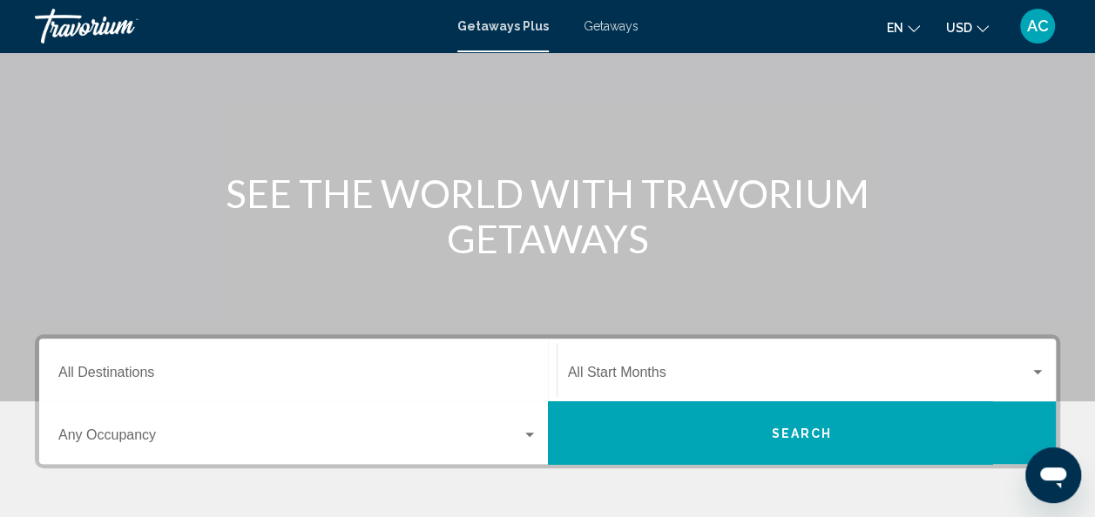
scroll to position [112, 0]
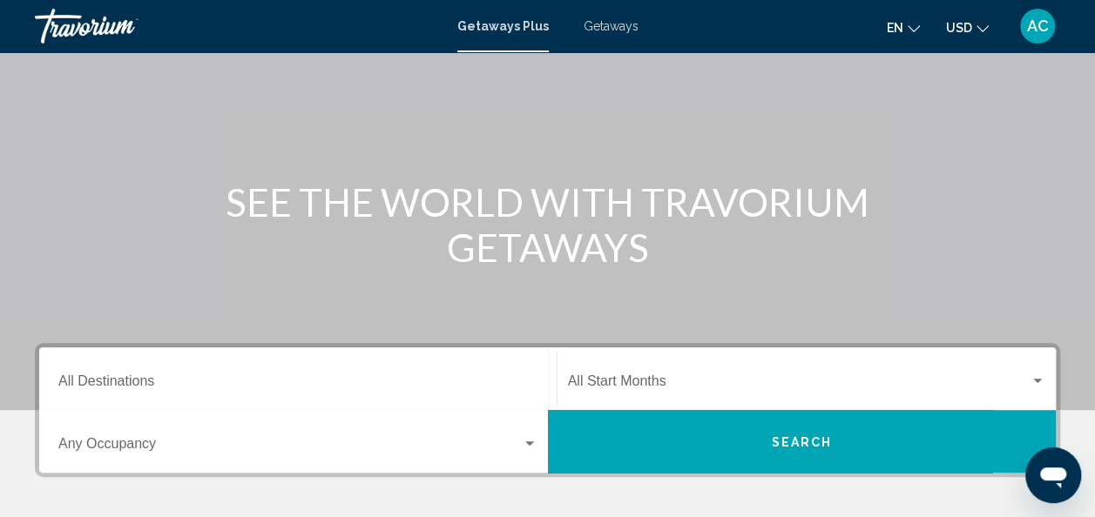
click at [159, 382] on input "Destination All Destinations" at bounding box center [297, 385] width 479 height 16
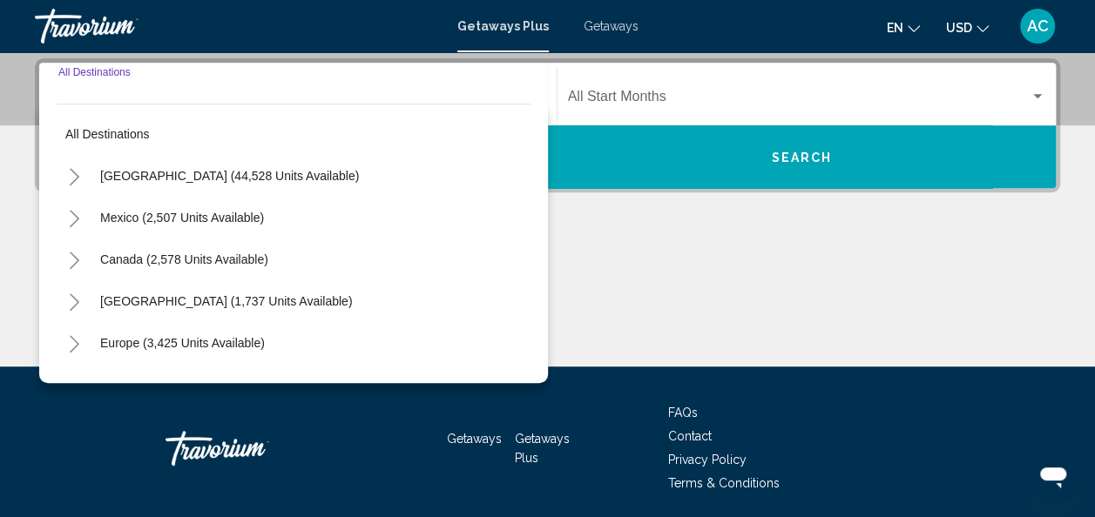
scroll to position [399, 0]
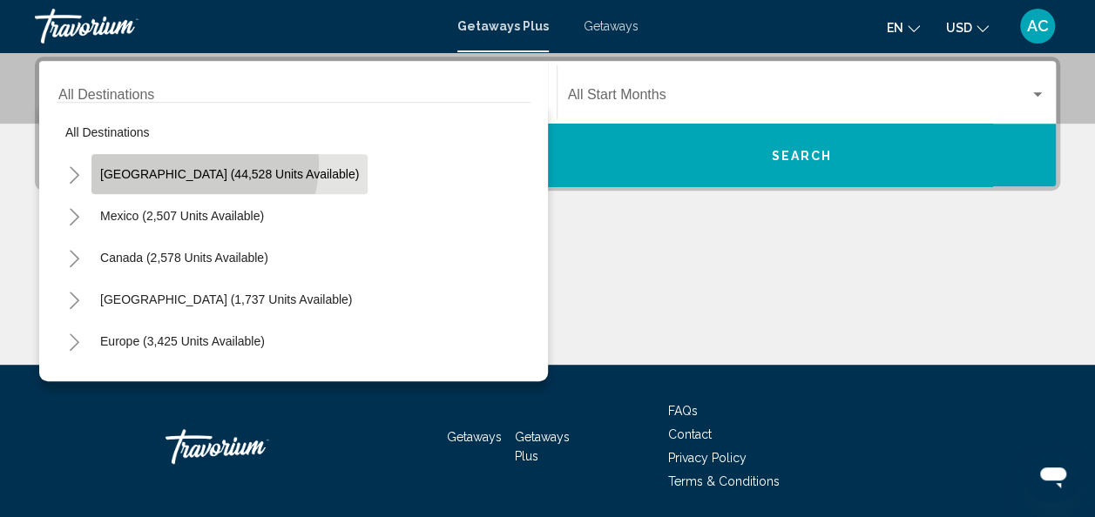
click at [203, 164] on button "[GEOGRAPHIC_DATA] (44,528 units available)" at bounding box center [229, 174] width 276 height 40
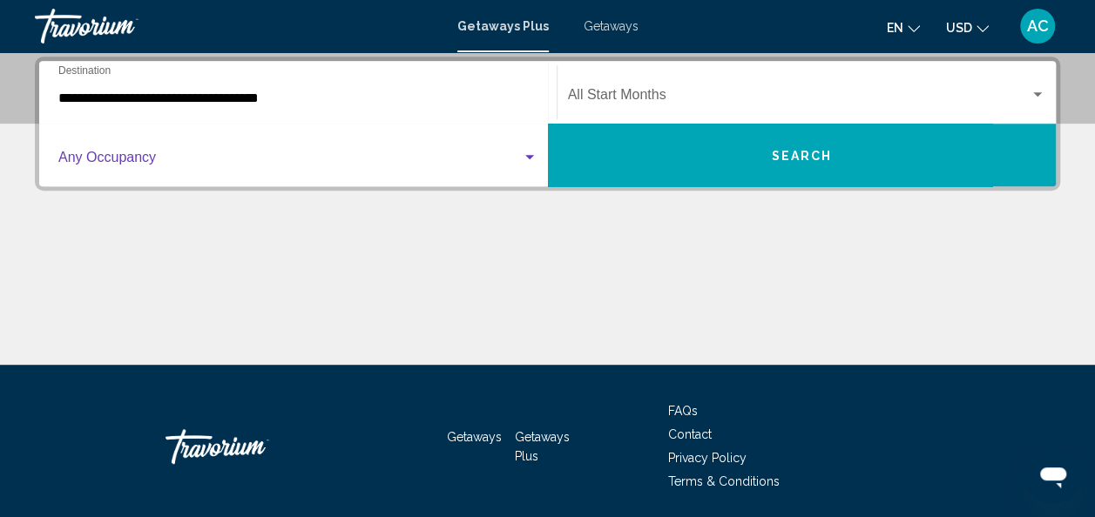
click at [355, 159] on span "Search widget" at bounding box center [289, 161] width 463 height 16
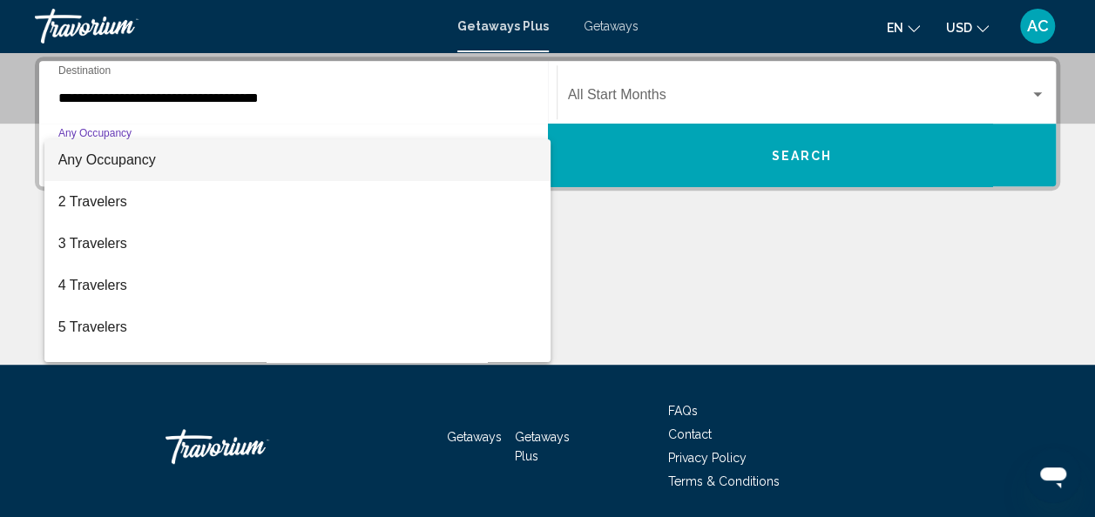
click at [613, 267] on div at bounding box center [547, 258] width 1095 height 517
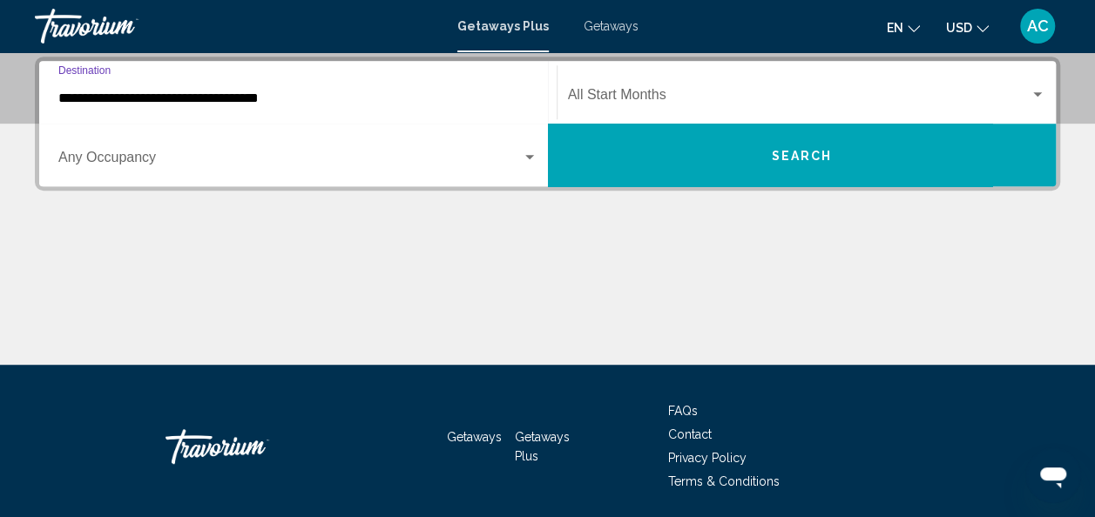
click at [348, 99] on input "**********" at bounding box center [297, 99] width 479 height 16
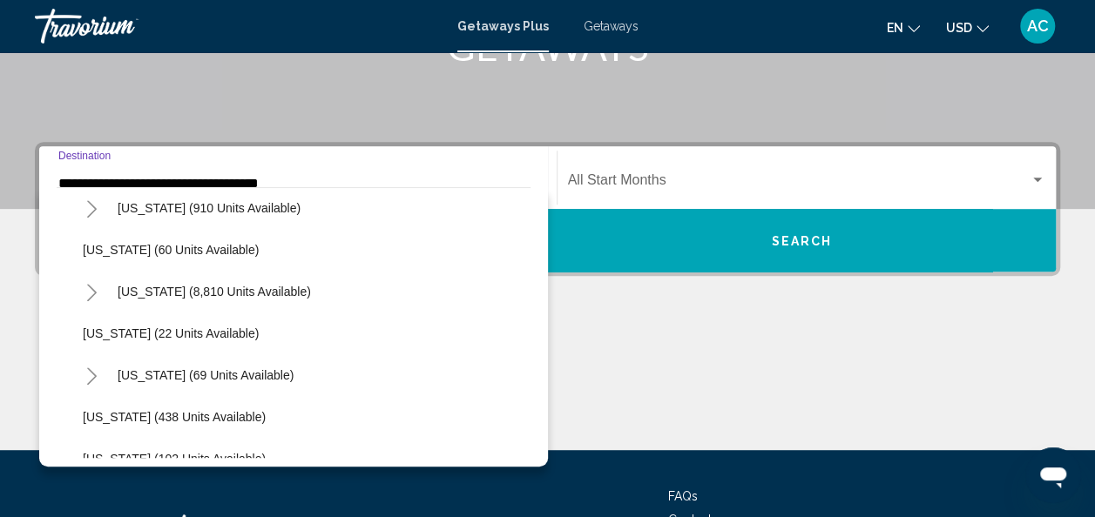
scroll to position [261, 0]
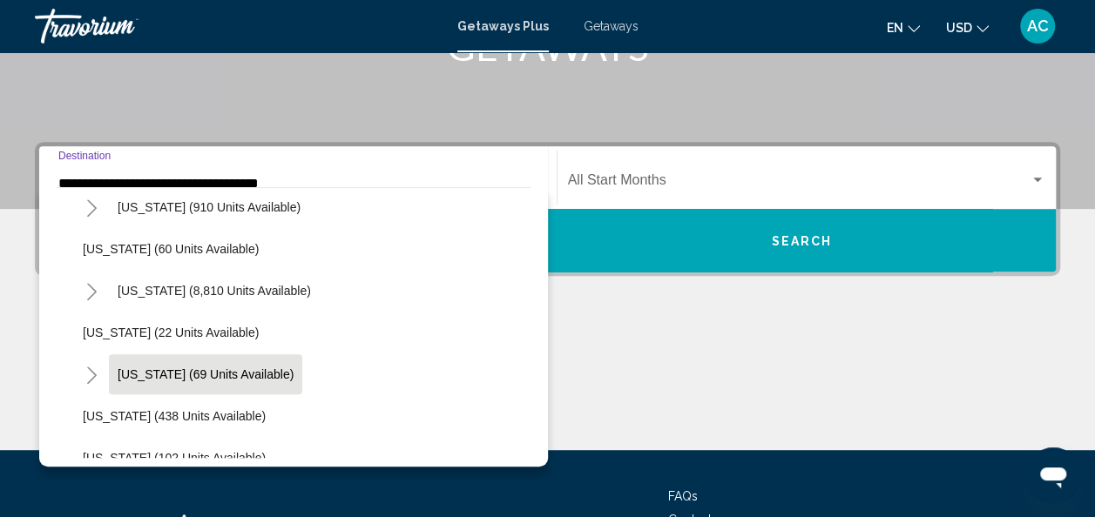
click at [213, 371] on span "[US_STATE] (69 units available)" at bounding box center [206, 375] width 176 height 14
type input "**********"
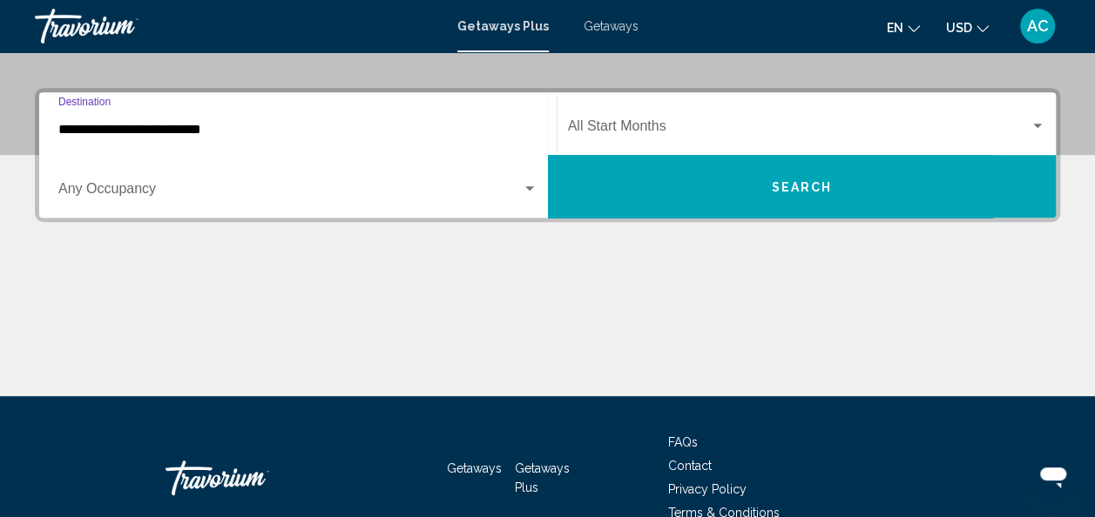
scroll to position [399, 0]
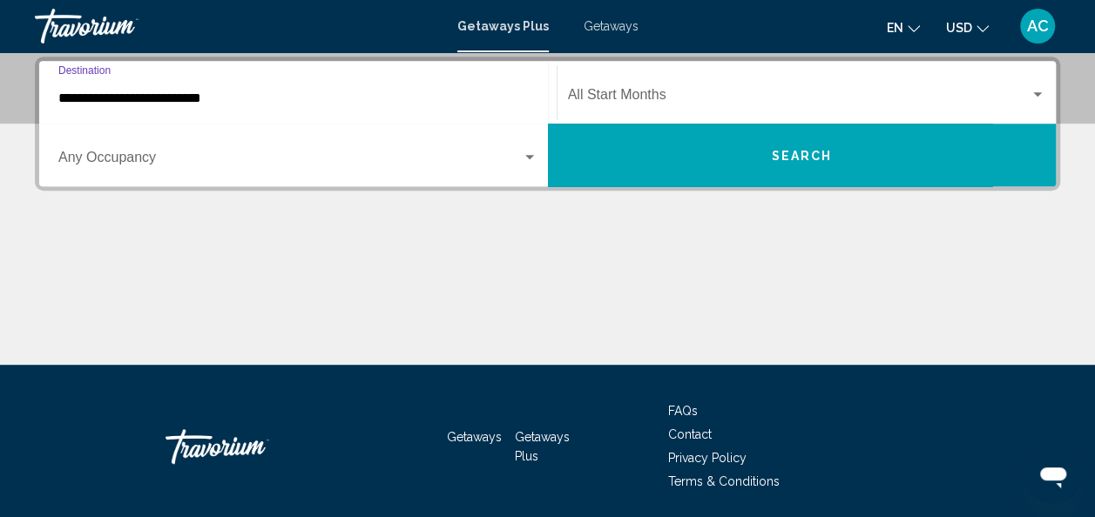
click at [692, 91] on span "Search widget" at bounding box center [799, 99] width 463 height 16
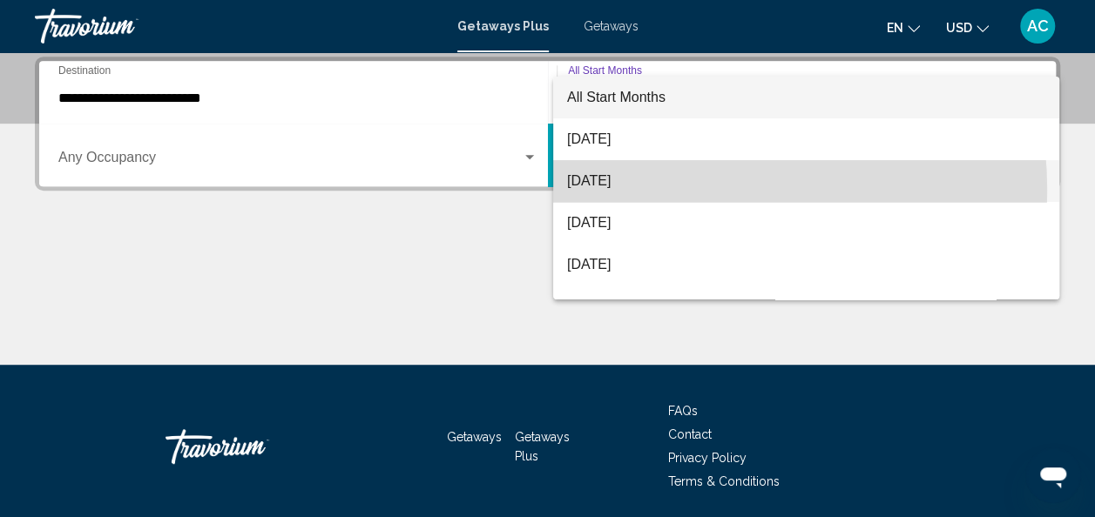
click at [639, 191] on span "[DATE]" at bounding box center [806, 181] width 478 height 42
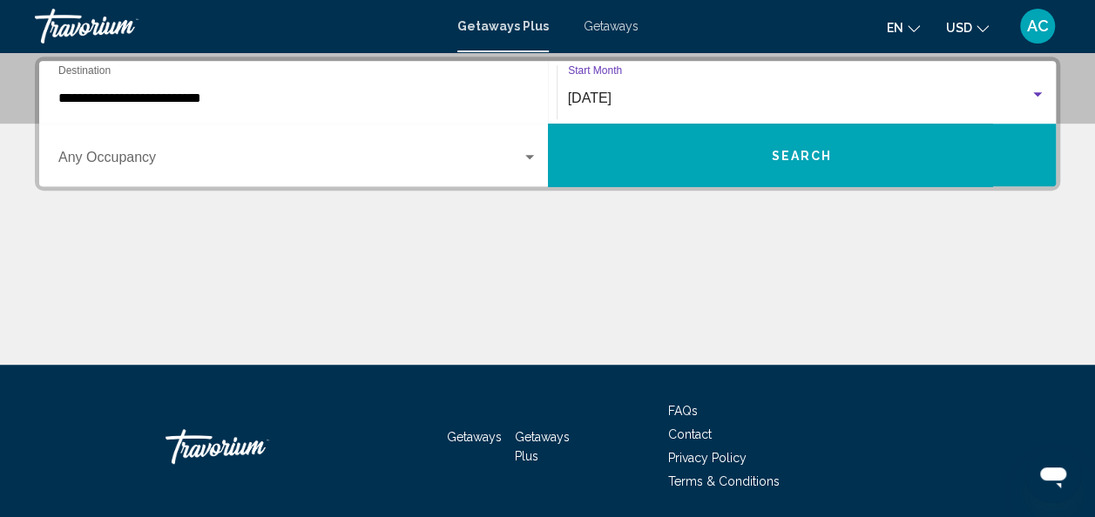
click at [699, 91] on div "[DATE]" at bounding box center [799, 99] width 463 height 16
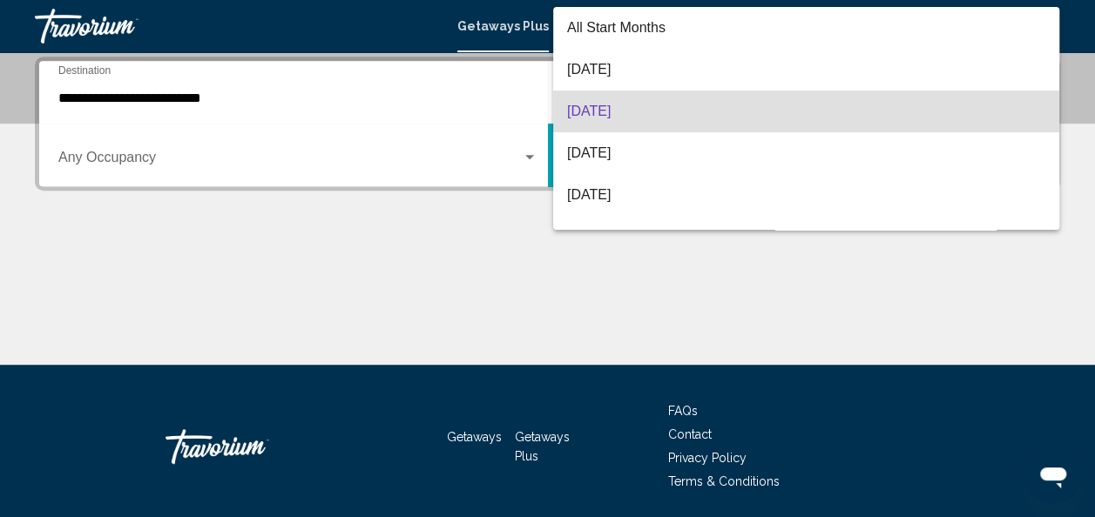
scroll to position [14, 0]
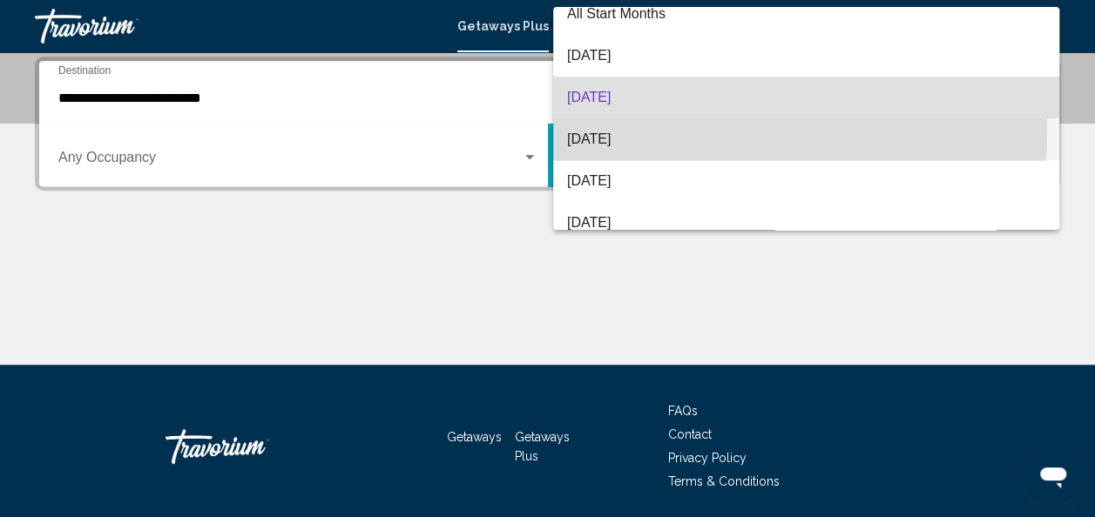
click at [670, 131] on span "[DATE]" at bounding box center [806, 139] width 478 height 42
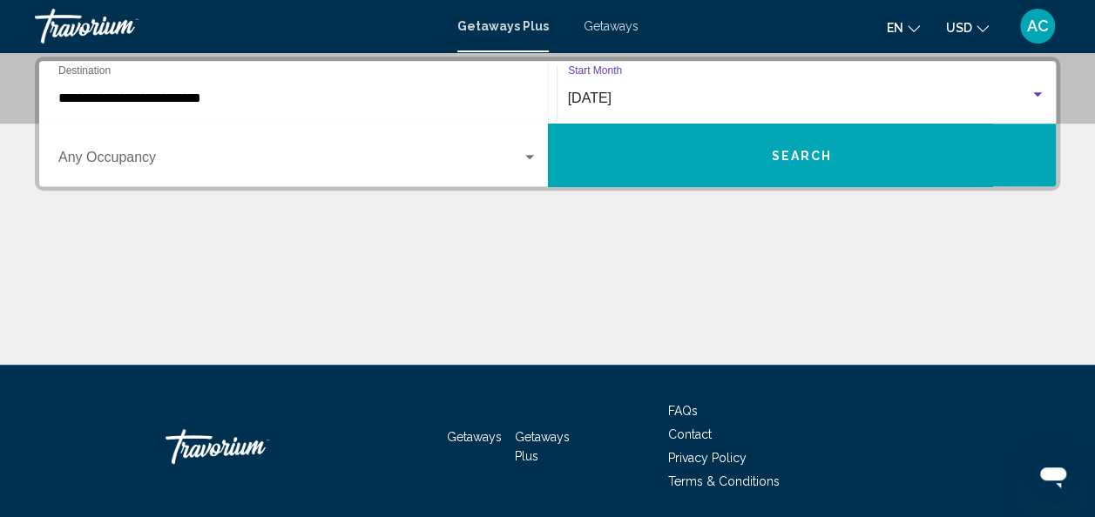
click at [658, 162] on button "Search" at bounding box center [802, 155] width 509 height 63
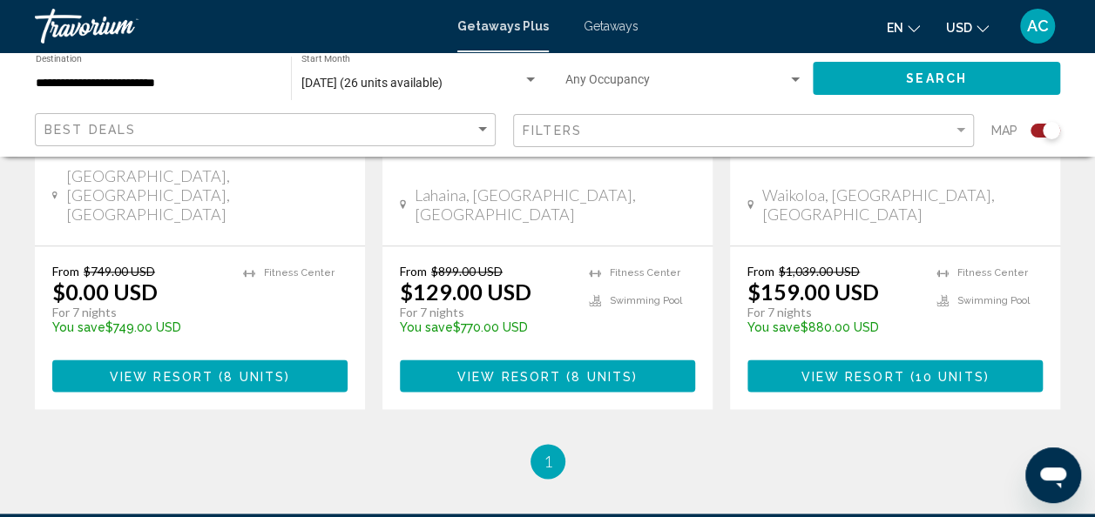
scroll to position [962, 0]
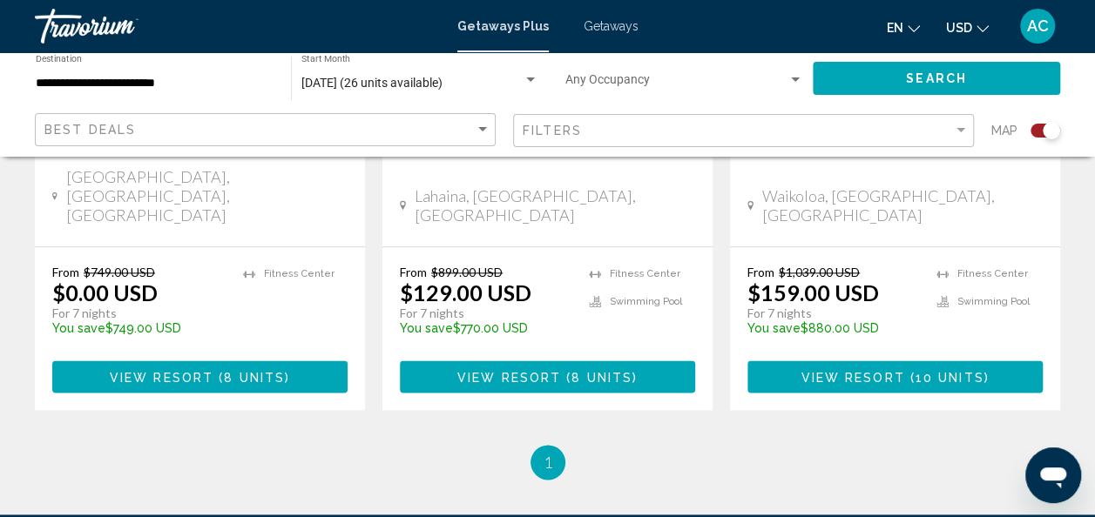
click at [820, 370] on span "View Resort" at bounding box center [853, 377] width 104 height 14
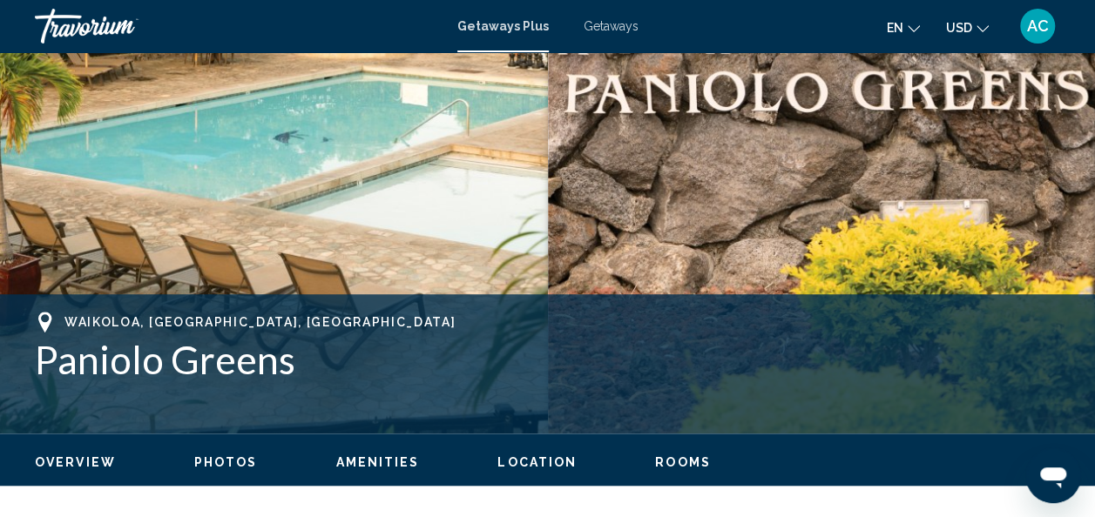
scroll to position [448, 0]
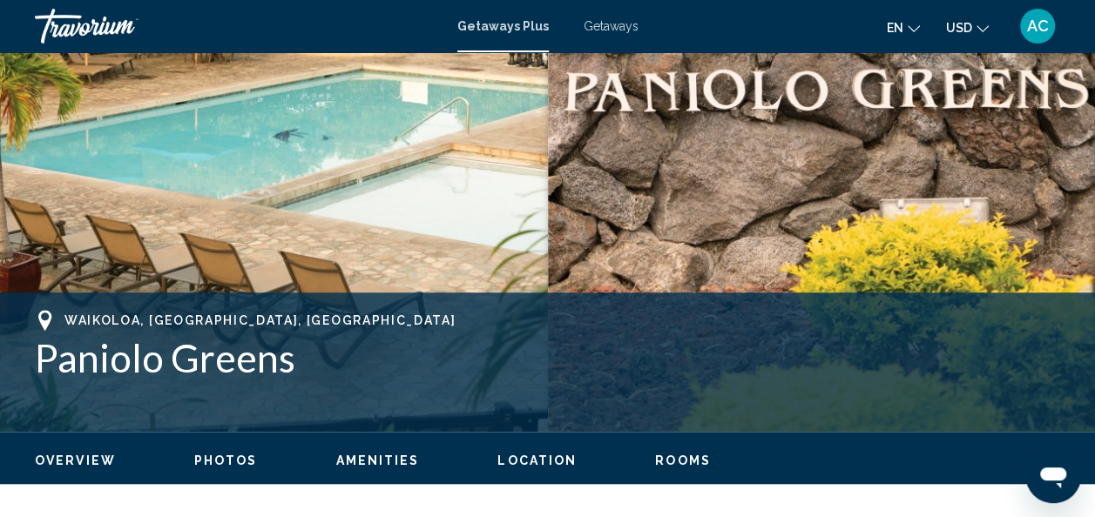
click at [228, 460] on span "Photos" at bounding box center [226, 461] width 64 height 14
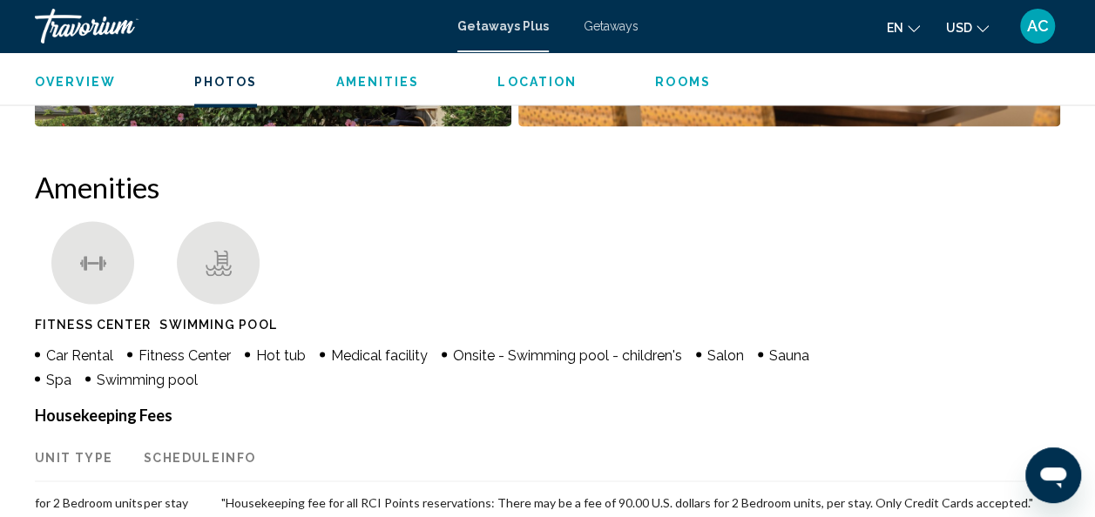
scroll to position [1571, 0]
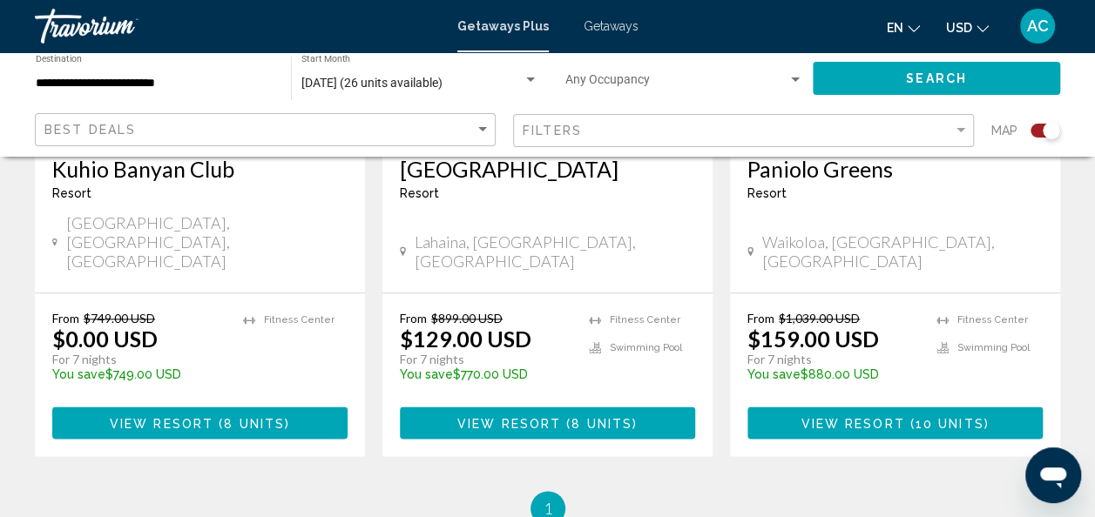
scroll to position [923, 0]
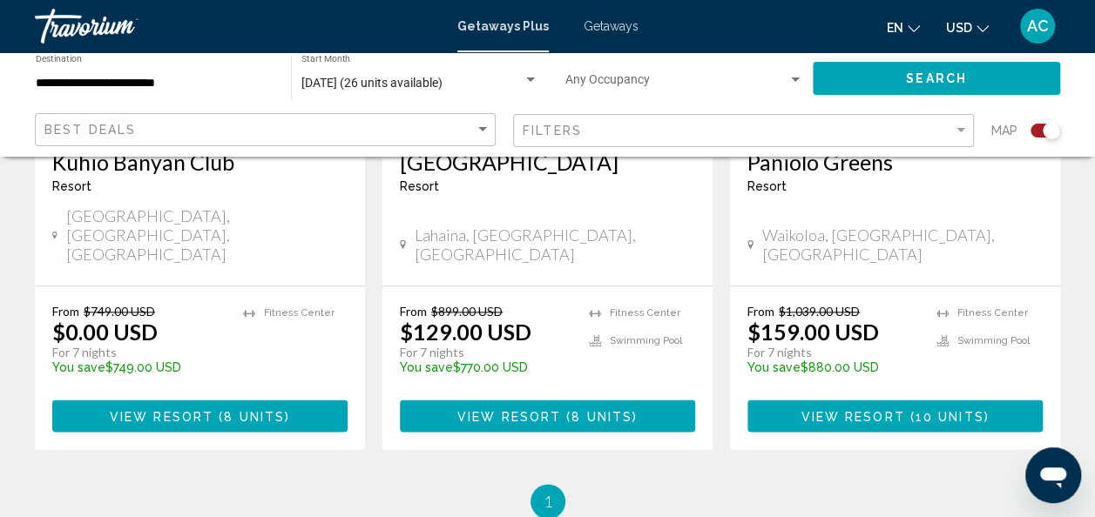
click at [178, 409] on span "View Resort" at bounding box center [162, 416] width 104 height 14
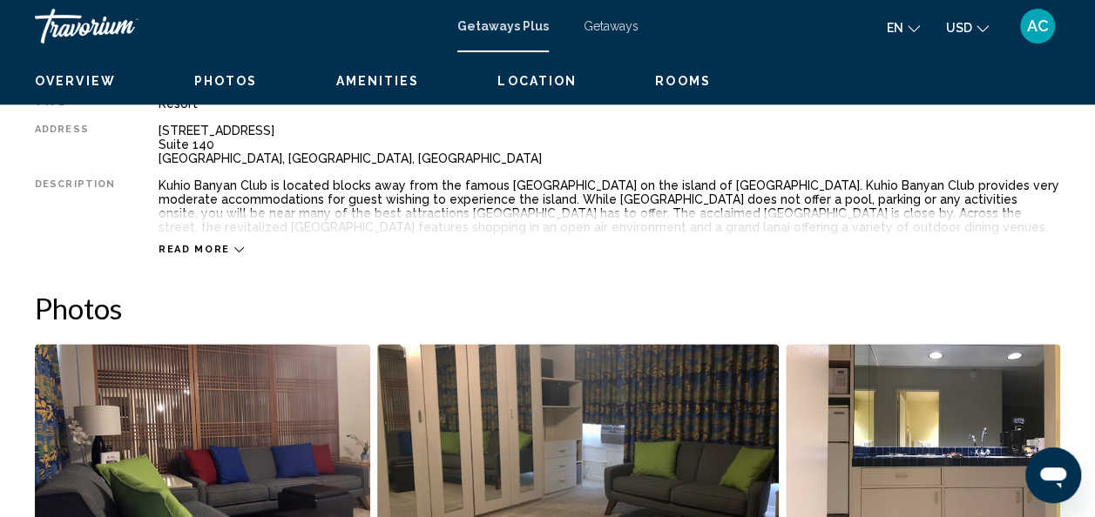
scroll to position [207, 0]
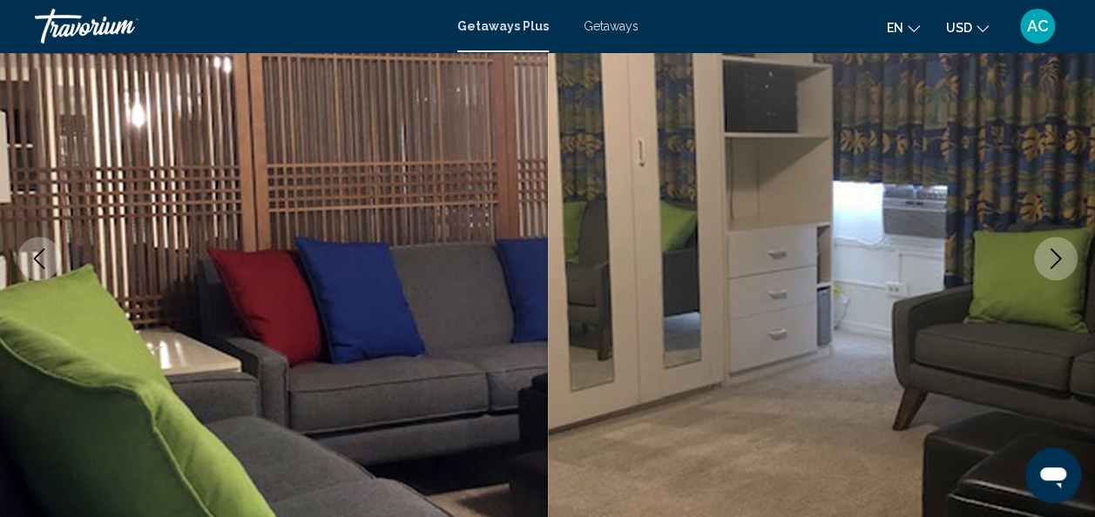
click at [1052, 254] on icon "Next image" at bounding box center [1055, 258] width 21 height 21
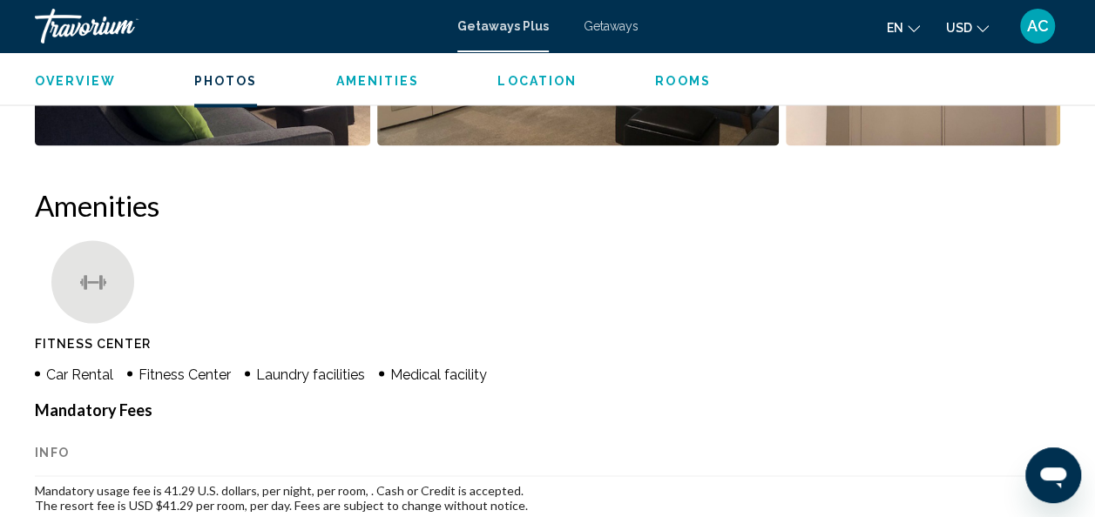
scroll to position [1339, 0]
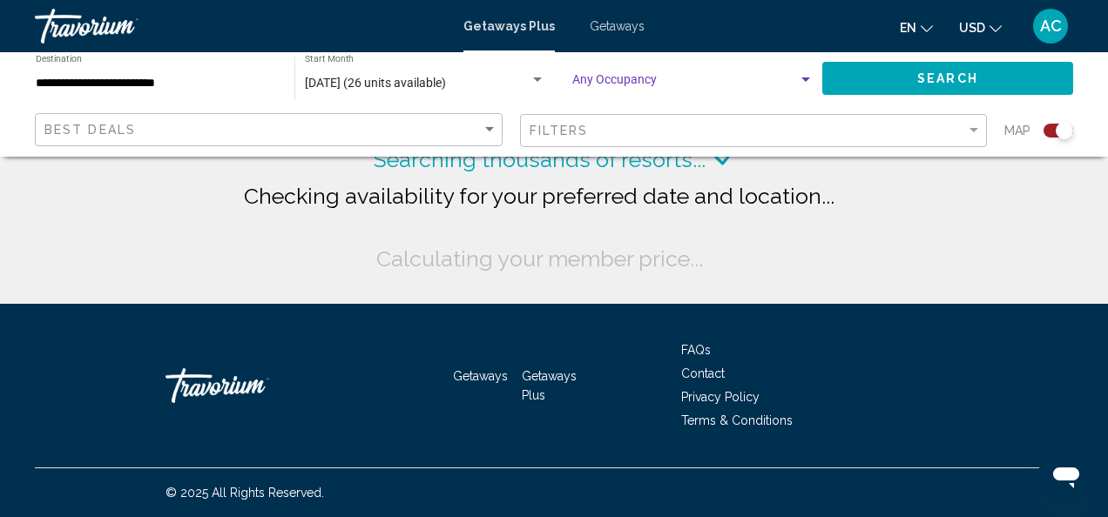
click at [673, 84] on span "Search widget" at bounding box center [685, 84] width 226 height 14
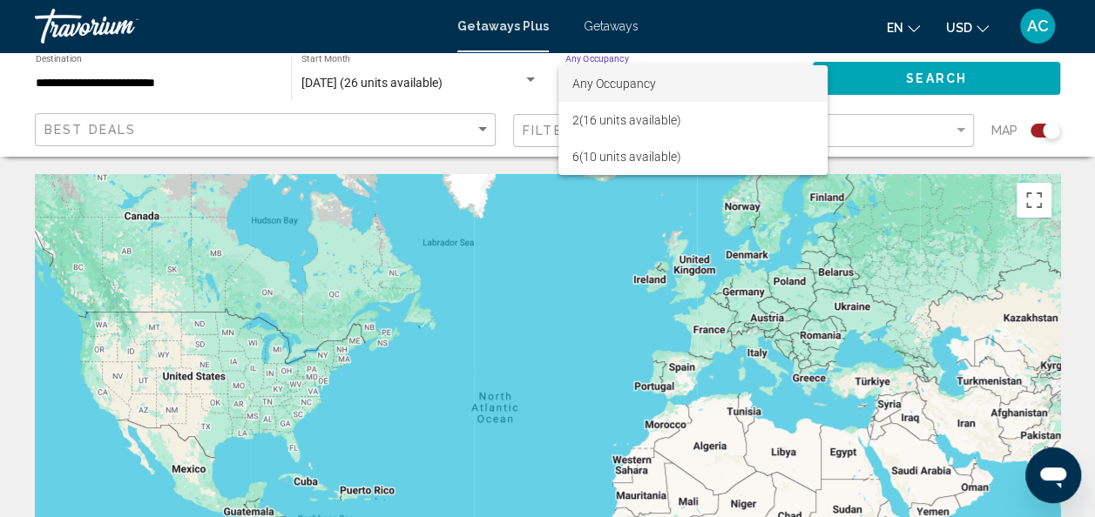
click at [1079, 78] on div at bounding box center [547, 258] width 1095 height 517
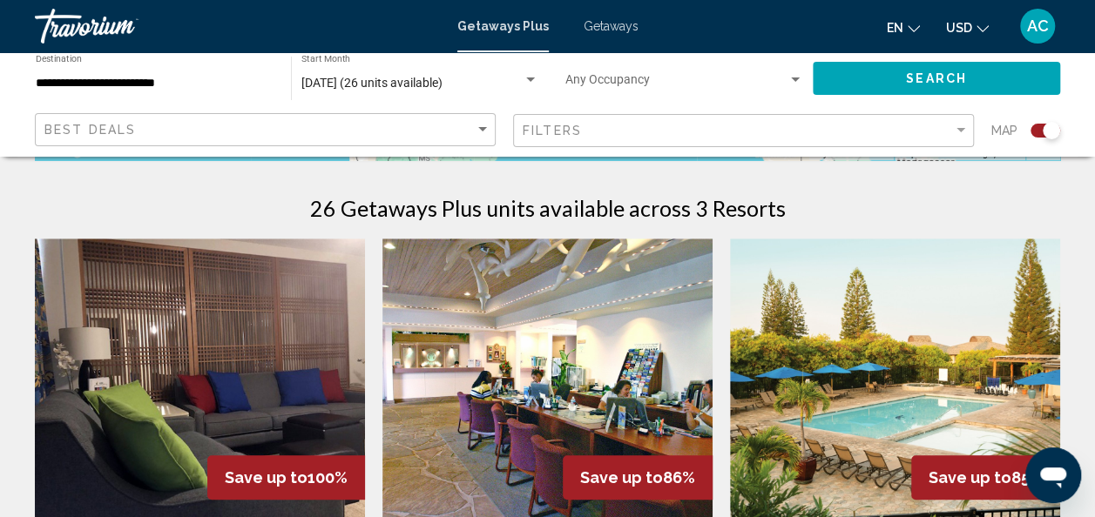
scroll to position [526, 0]
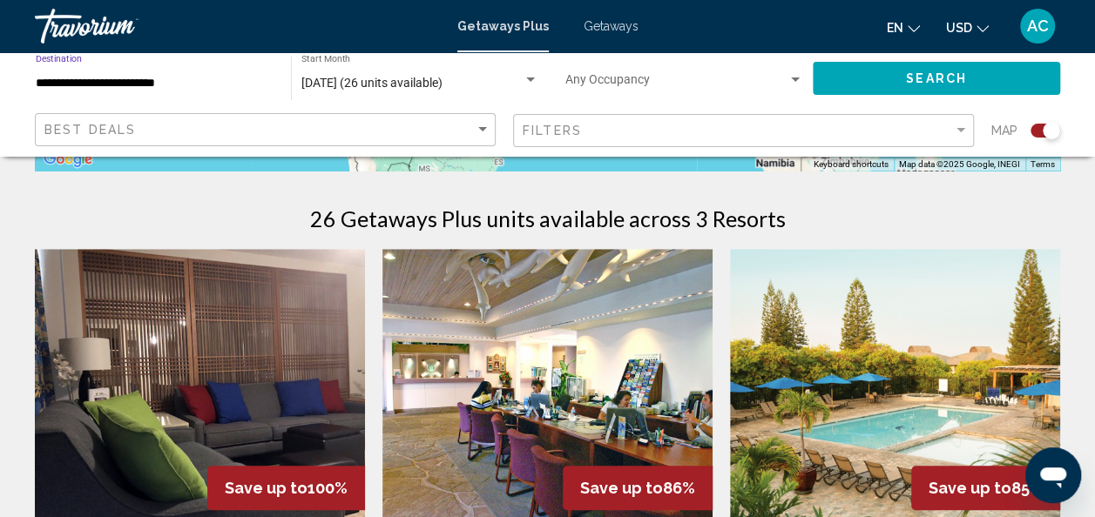
click at [114, 77] on input "**********" at bounding box center [155, 84] width 238 height 14
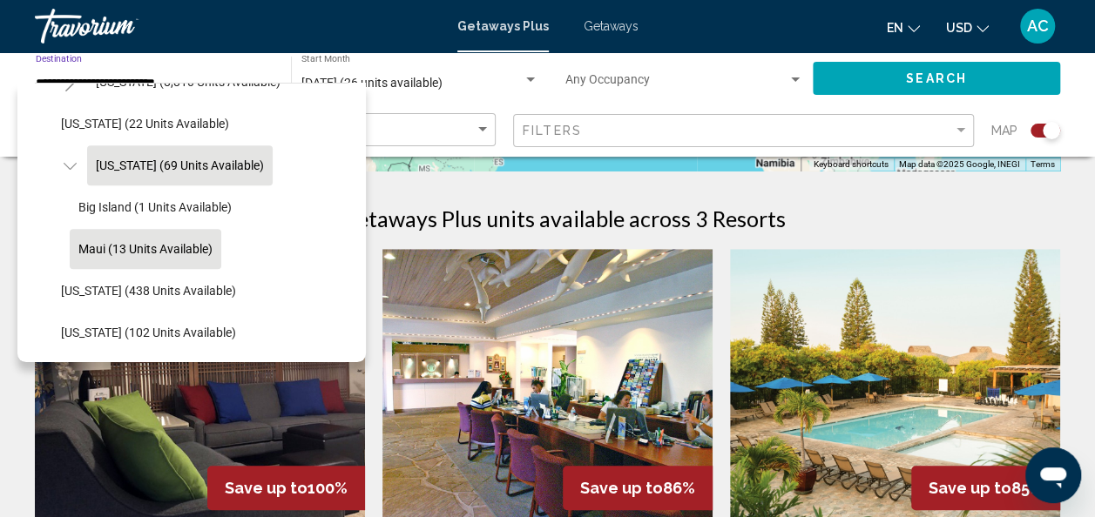
scroll to position [366, 0]
click at [131, 236] on button "Maui (13 units available)" at bounding box center [146, 249] width 152 height 40
type input "**********"
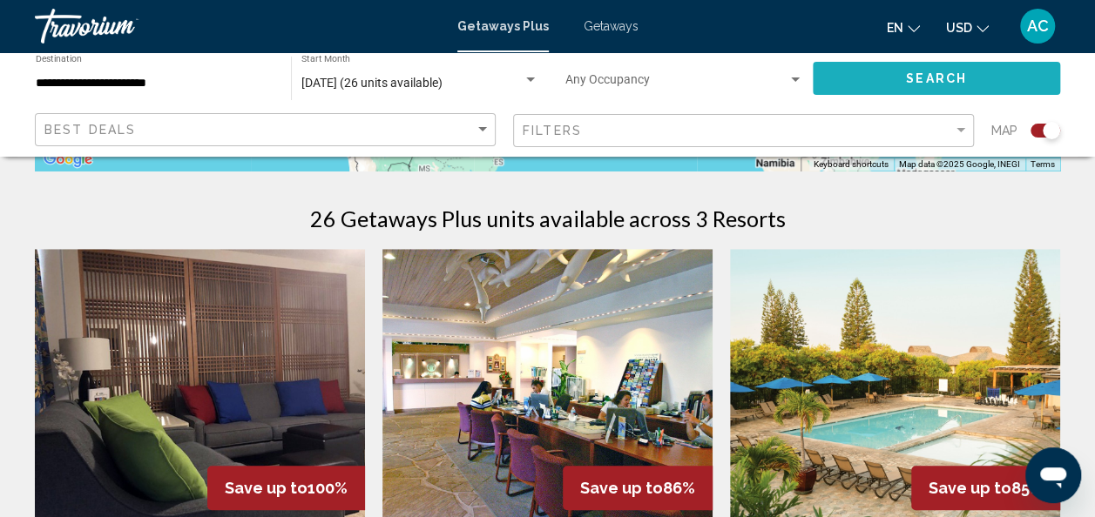
click at [911, 73] on span "Search" at bounding box center [936, 79] width 61 height 14
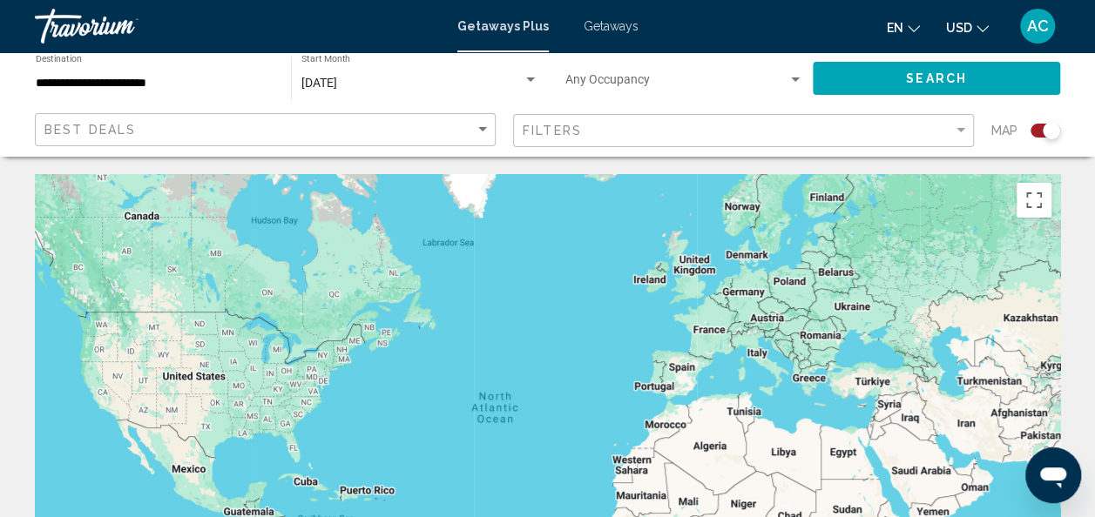
click at [604, 24] on span "Getaways" at bounding box center [611, 26] width 55 height 14
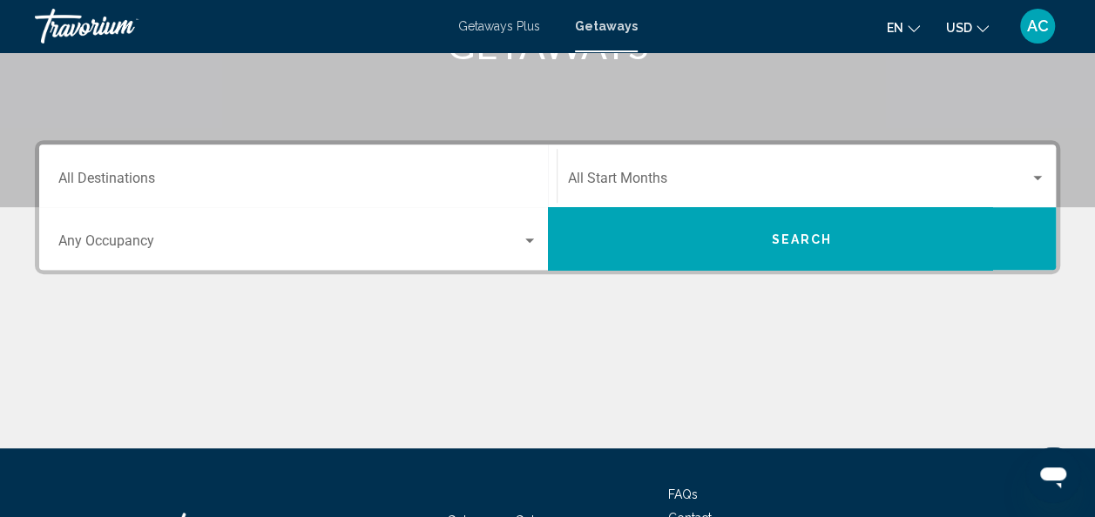
click at [385, 179] on input "Destination All Destinations" at bounding box center [297, 182] width 479 height 16
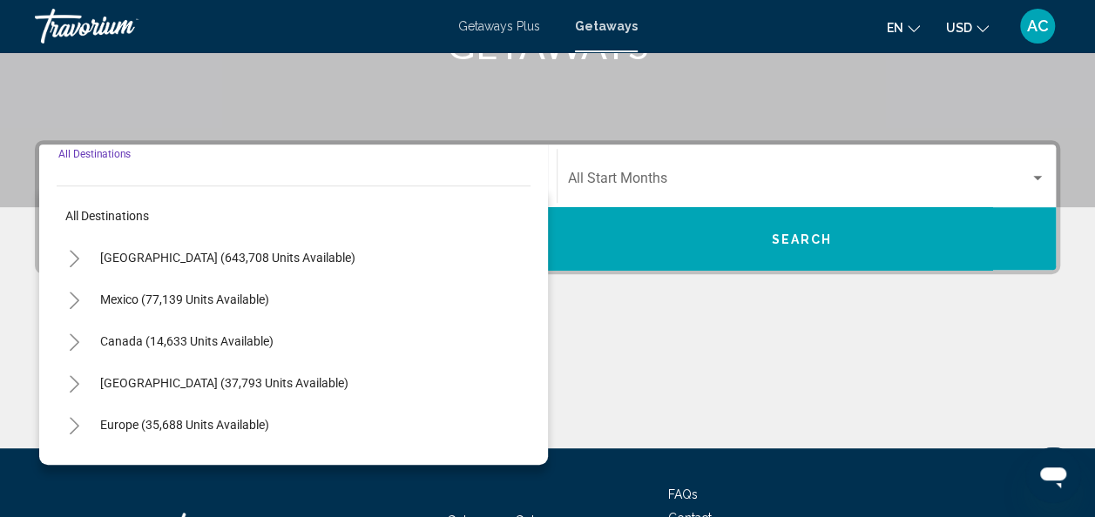
scroll to position [399, 0]
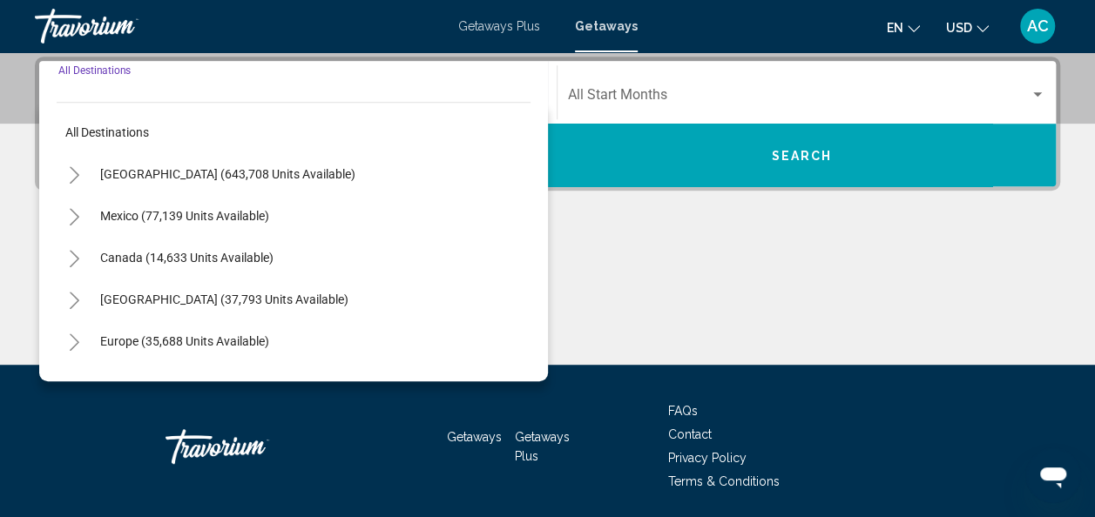
click at [78, 172] on icon "Toggle United States (643,708 units available)" at bounding box center [74, 174] width 13 height 17
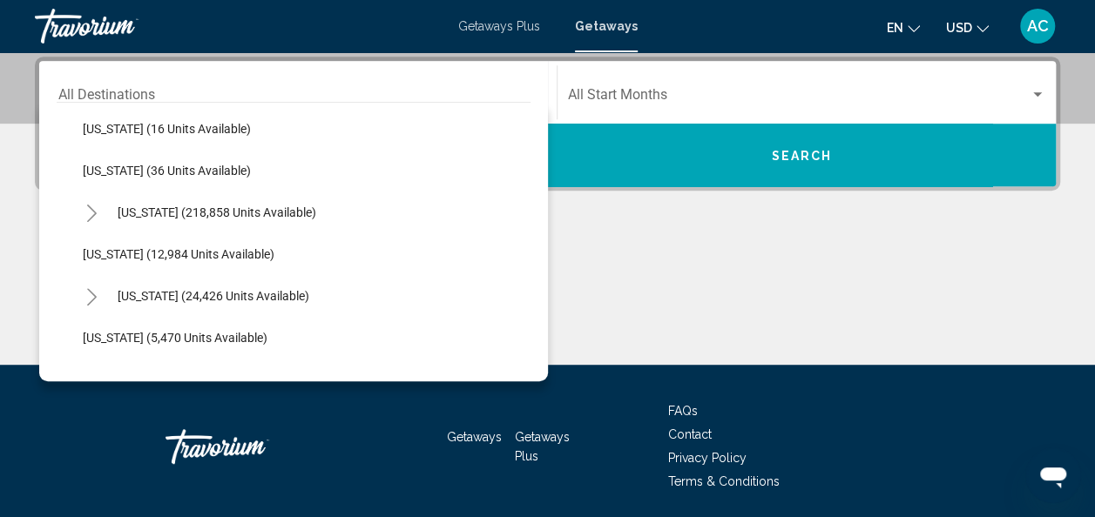
scroll to position [296, 0]
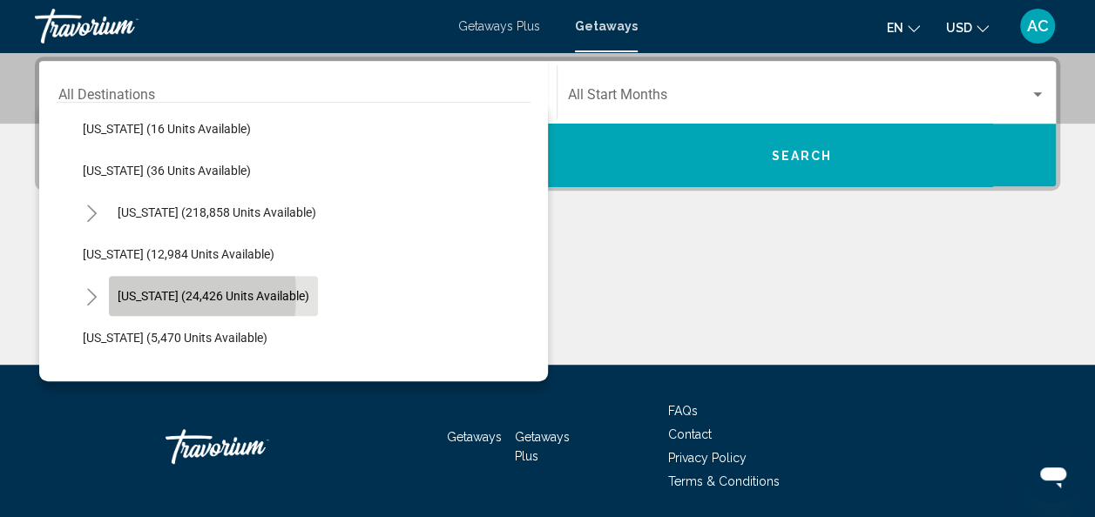
click at [145, 294] on span "[US_STATE] (24,426 units available)" at bounding box center [214, 296] width 192 height 14
type input "**********"
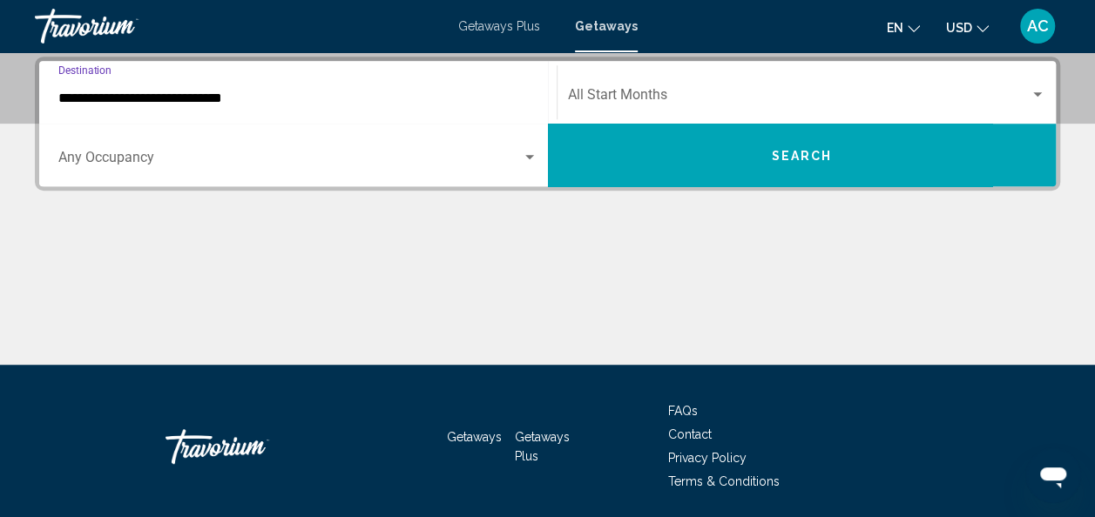
click at [732, 89] on div "Start Month All Start Months" at bounding box center [807, 92] width 478 height 55
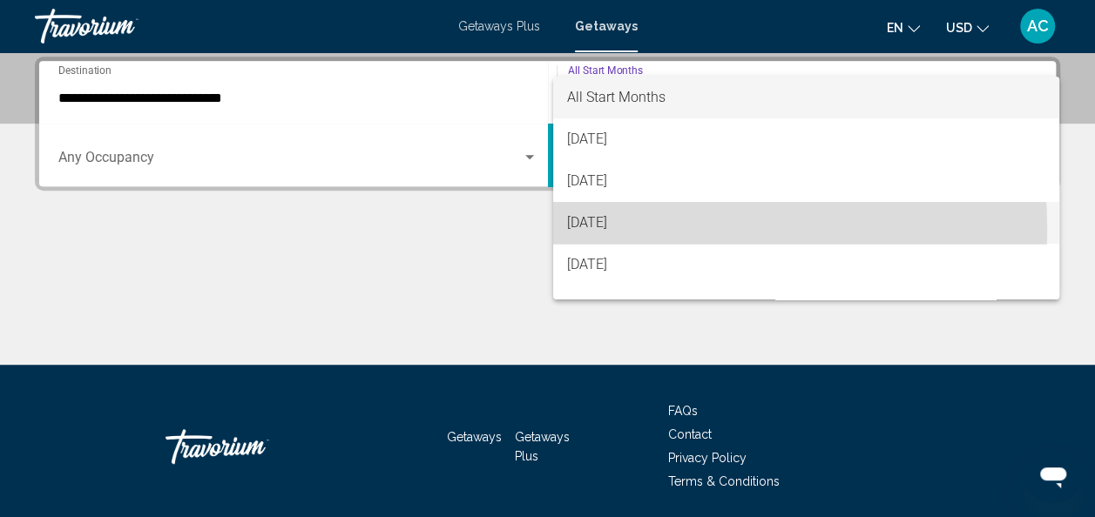
click at [619, 229] on span "[DATE]" at bounding box center [806, 223] width 478 height 42
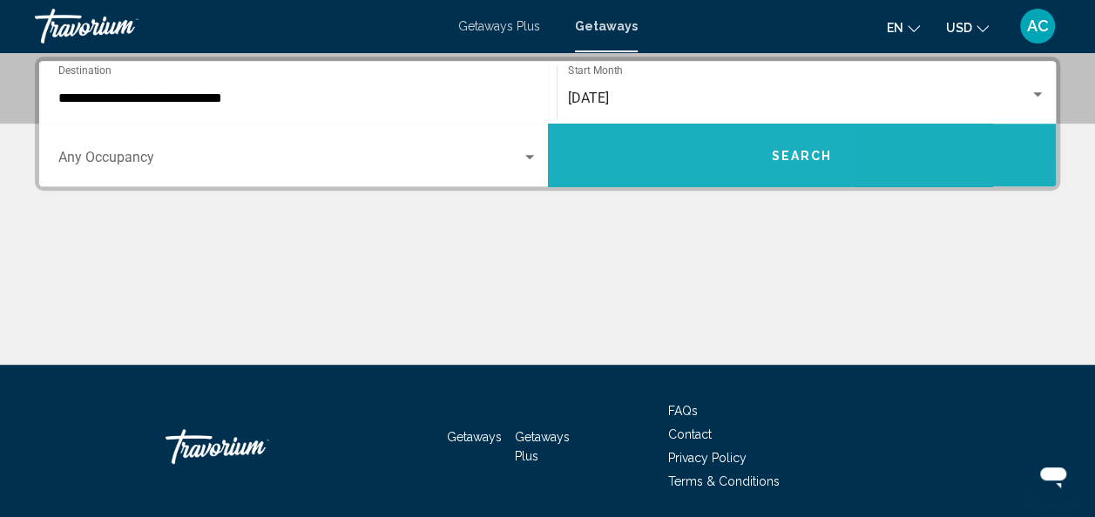
click at [624, 150] on button "Search" at bounding box center [802, 155] width 509 height 63
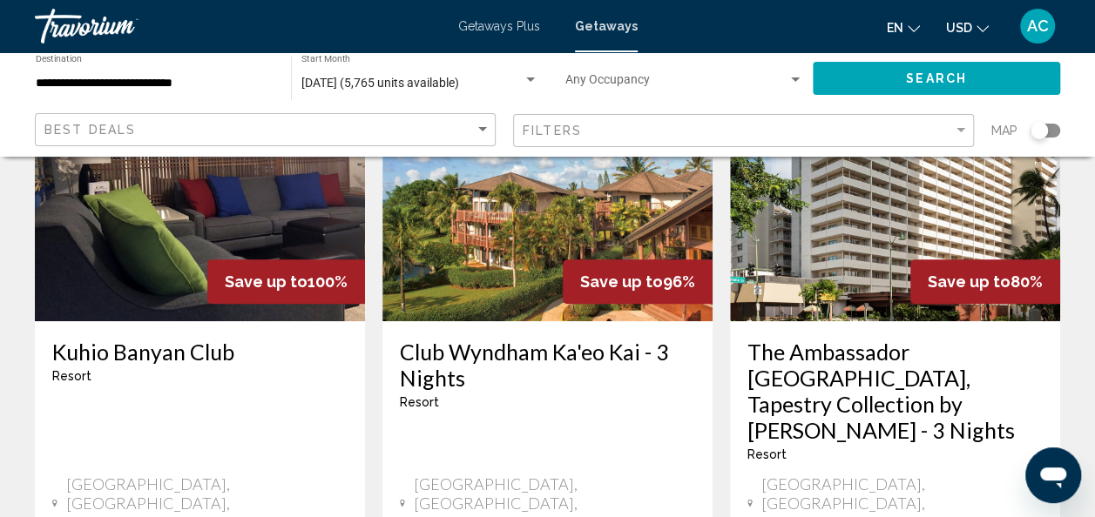
scroll to position [193, 0]
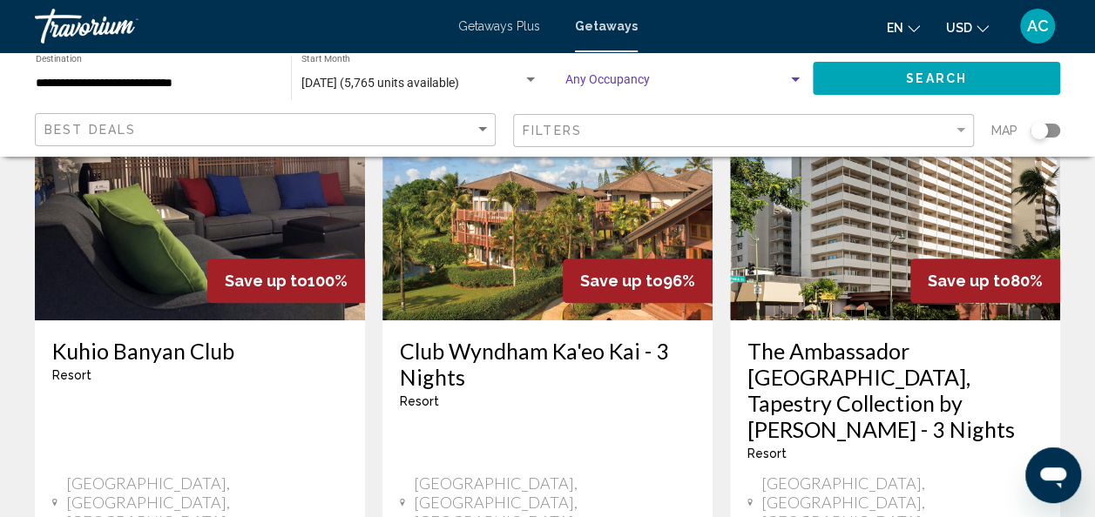
click at [627, 81] on span "Search widget" at bounding box center [676, 84] width 222 height 14
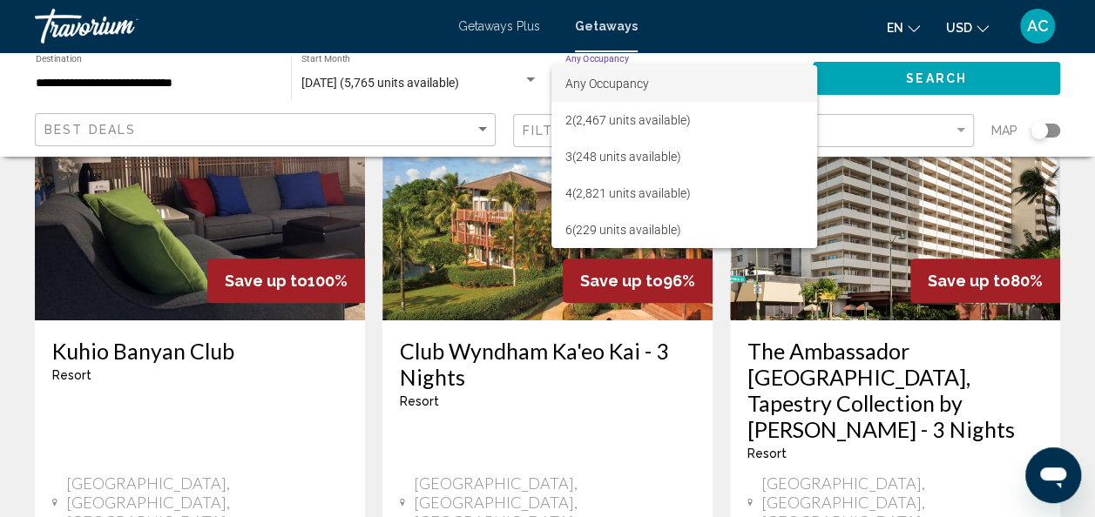
click at [488, 101] on div at bounding box center [547, 258] width 1095 height 517
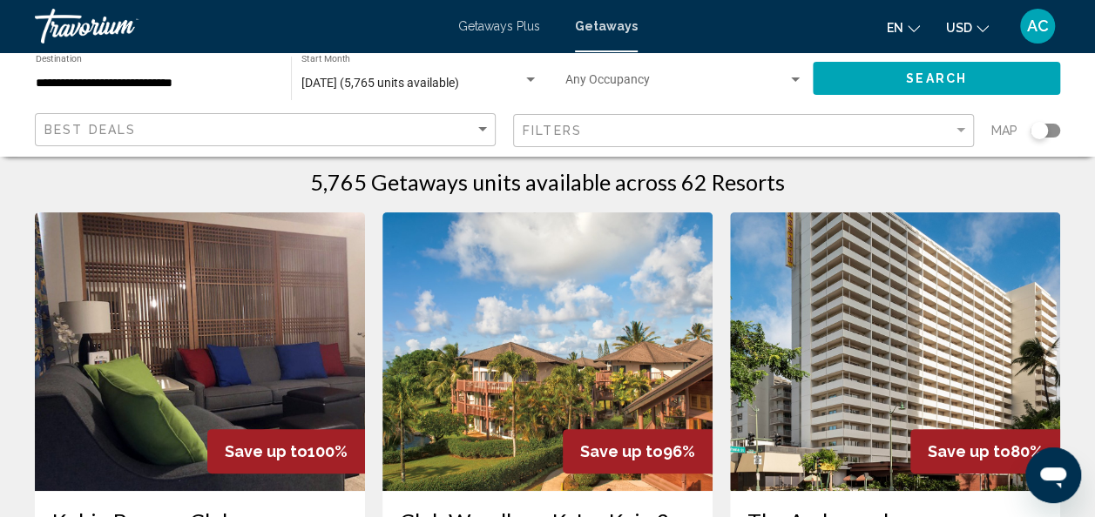
scroll to position [0, 0]
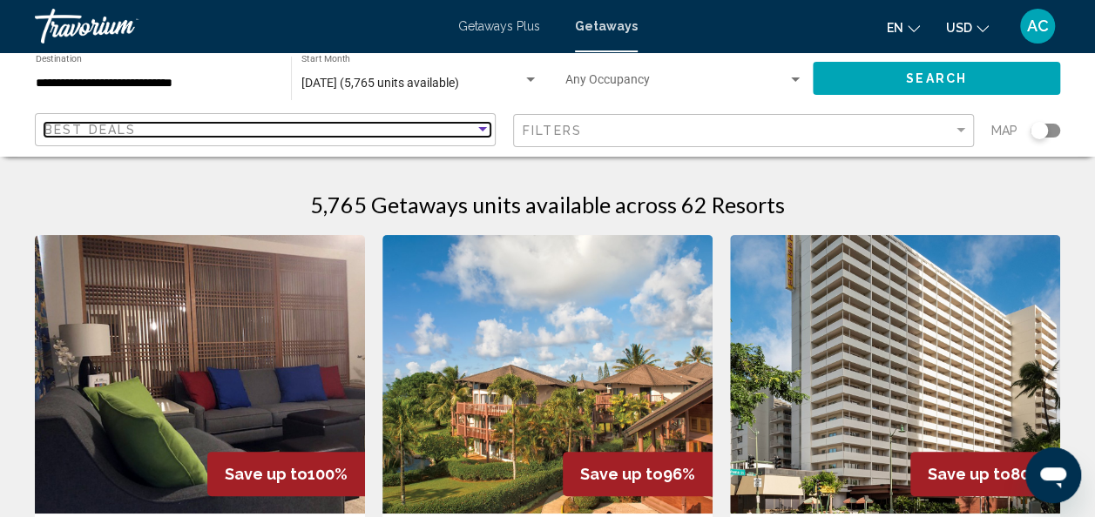
click at [218, 124] on div "Best Deals" at bounding box center [259, 130] width 430 height 14
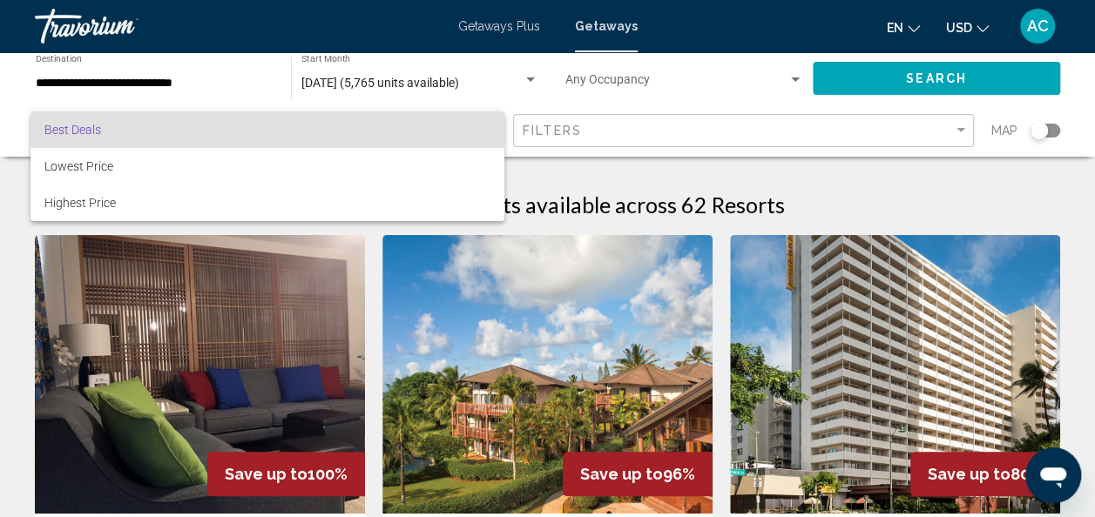
click at [647, 132] on div at bounding box center [547, 258] width 1095 height 517
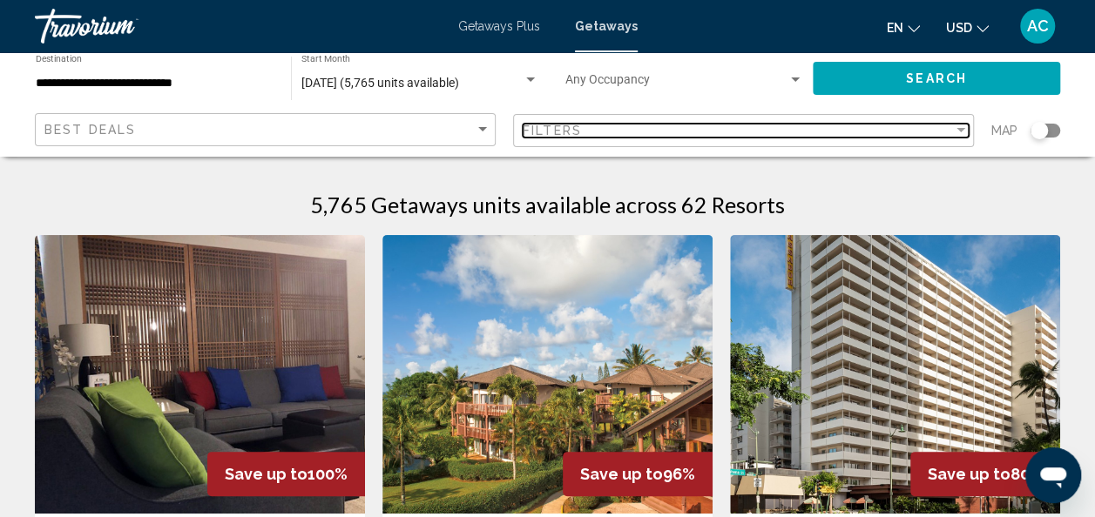
click at [647, 132] on div "Filters" at bounding box center [738, 131] width 430 height 14
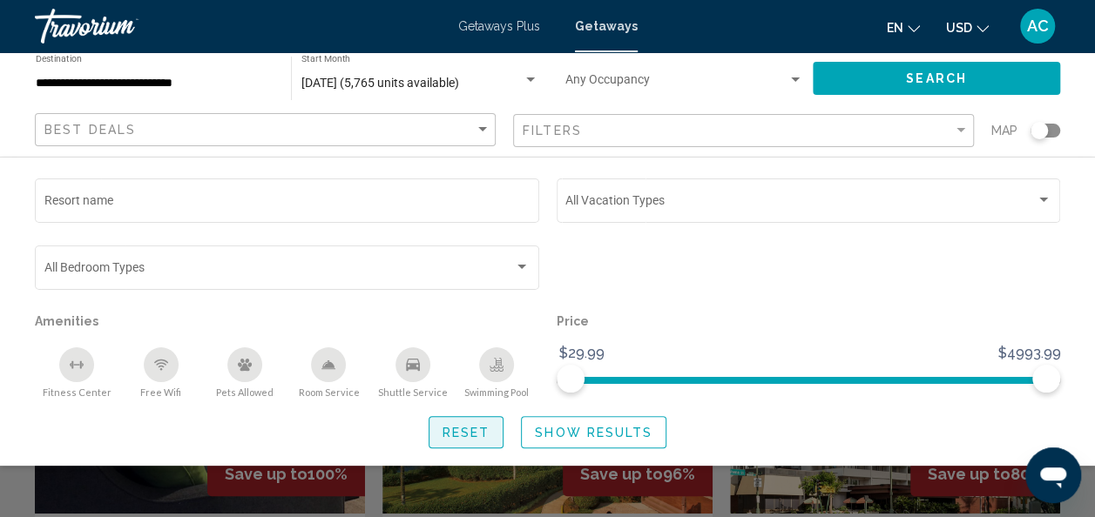
click at [464, 430] on span "Reset" at bounding box center [467, 433] width 48 height 14
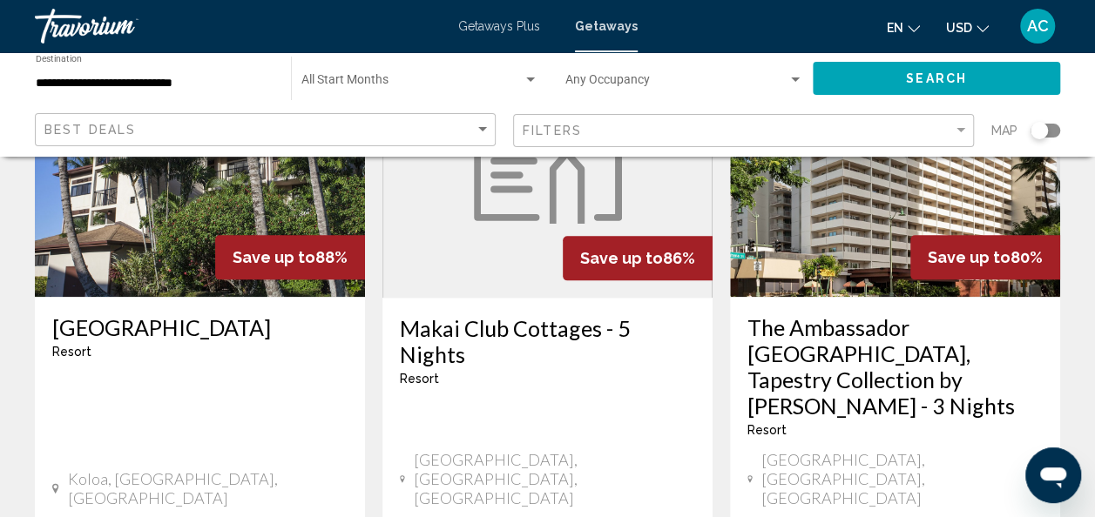
scroll to position [900, 0]
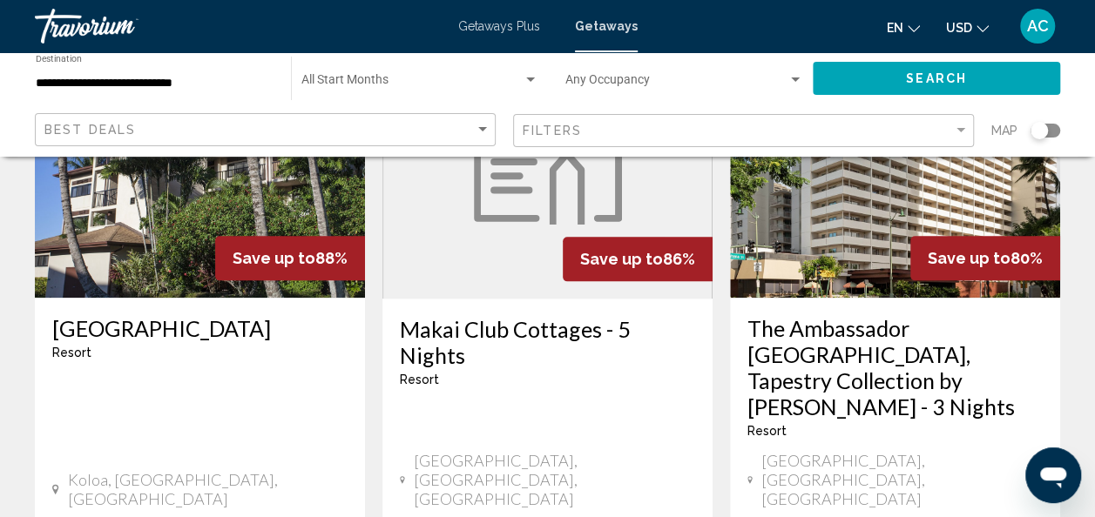
click at [154, 315] on h3 "[GEOGRAPHIC_DATA]" at bounding box center [199, 328] width 295 height 26
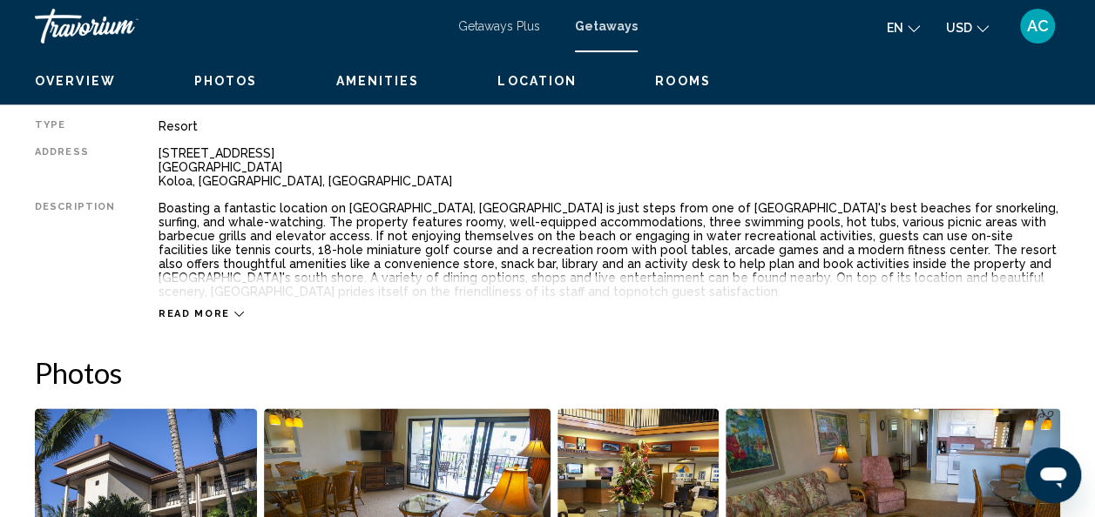
scroll to position [207, 0]
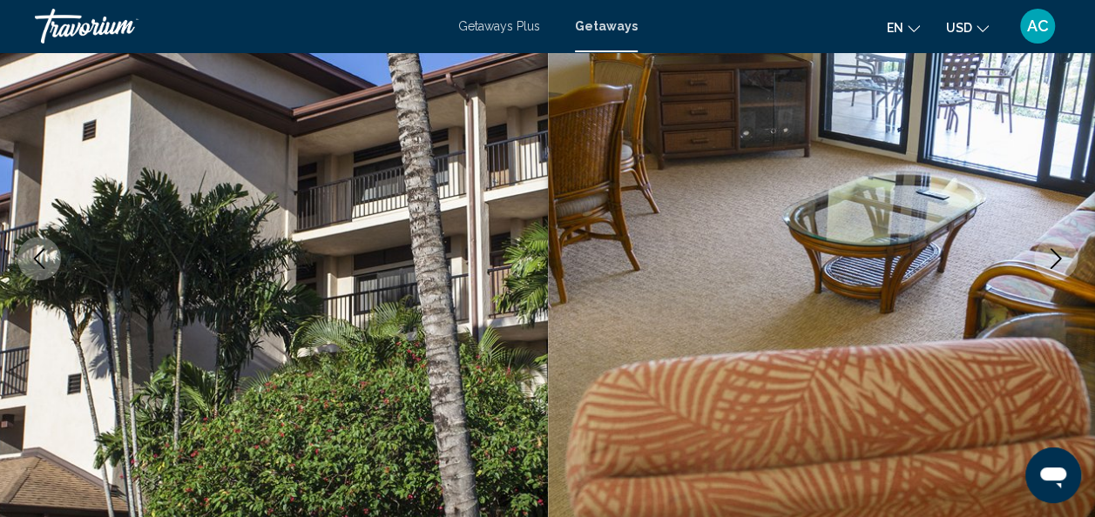
click at [28, 243] on button "Previous image" at bounding box center [39, 259] width 44 height 44
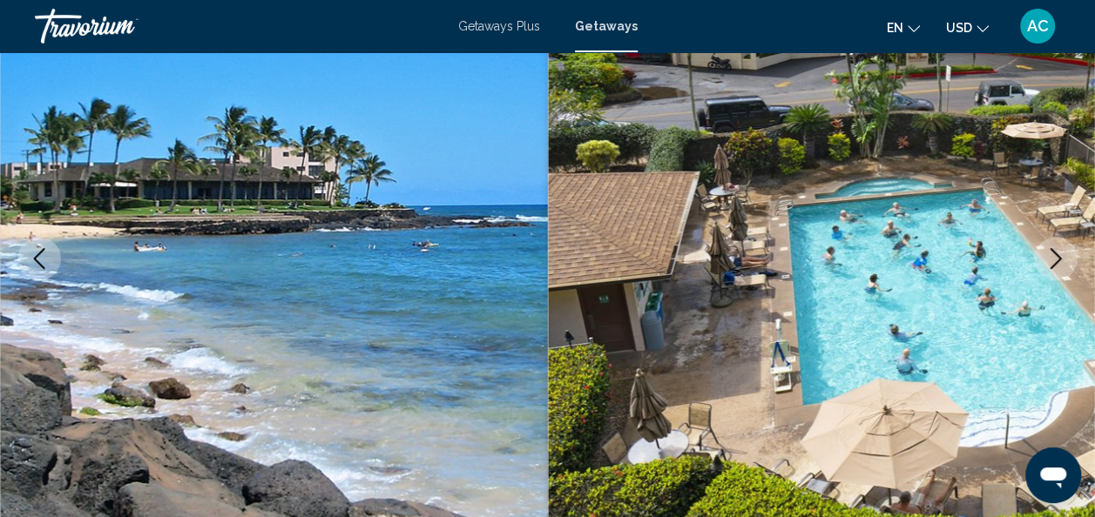
click at [26, 243] on button "Previous image" at bounding box center [39, 259] width 44 height 44
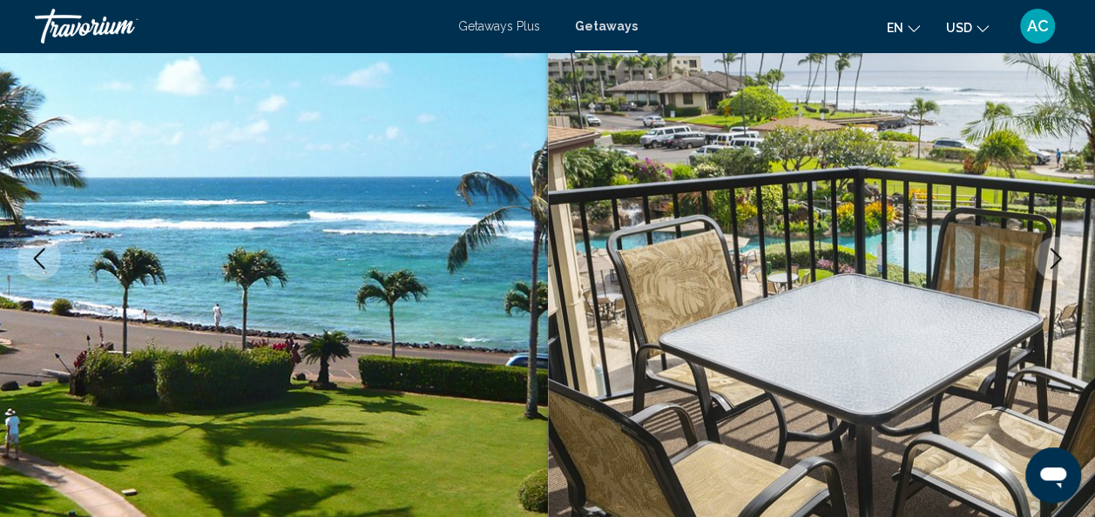
click at [26, 243] on button "Previous image" at bounding box center [39, 259] width 44 height 44
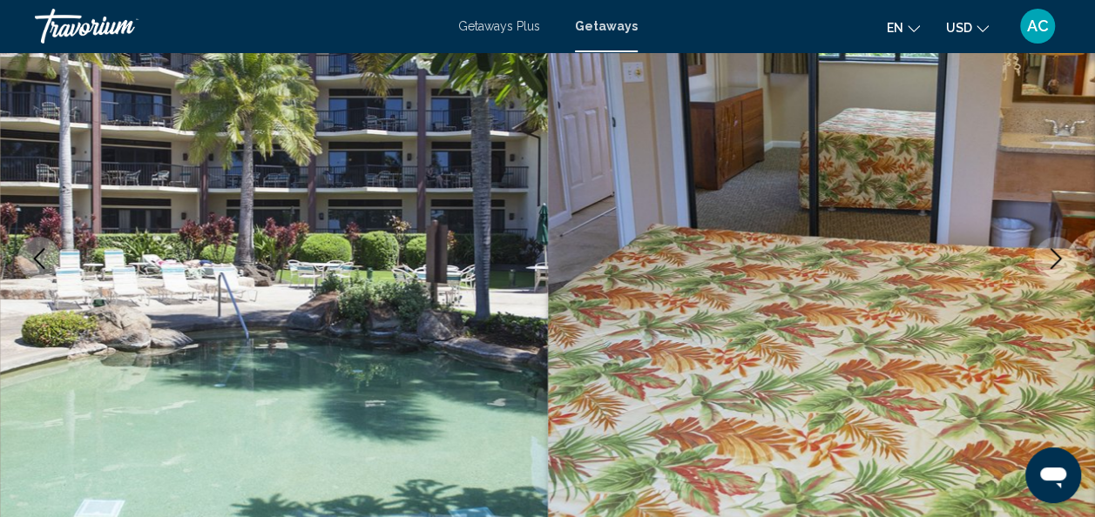
click at [26, 243] on button "Previous image" at bounding box center [39, 259] width 44 height 44
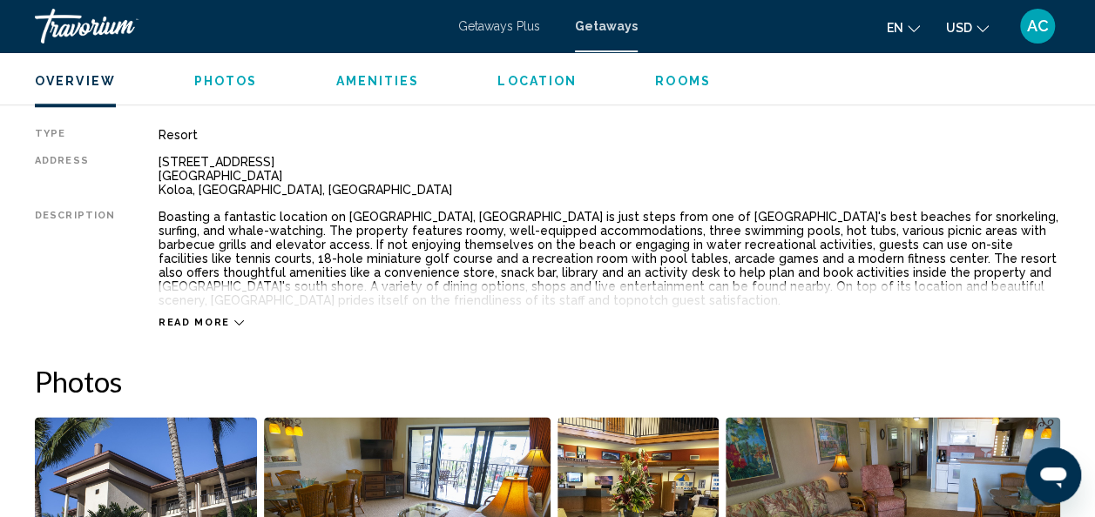
scroll to position [894, 0]
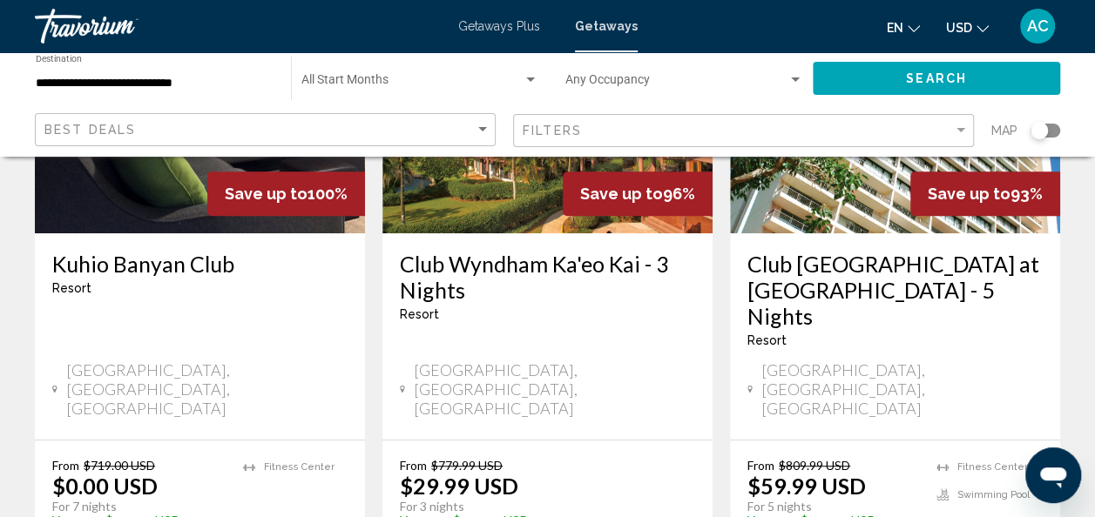
scroll to position [282, 0]
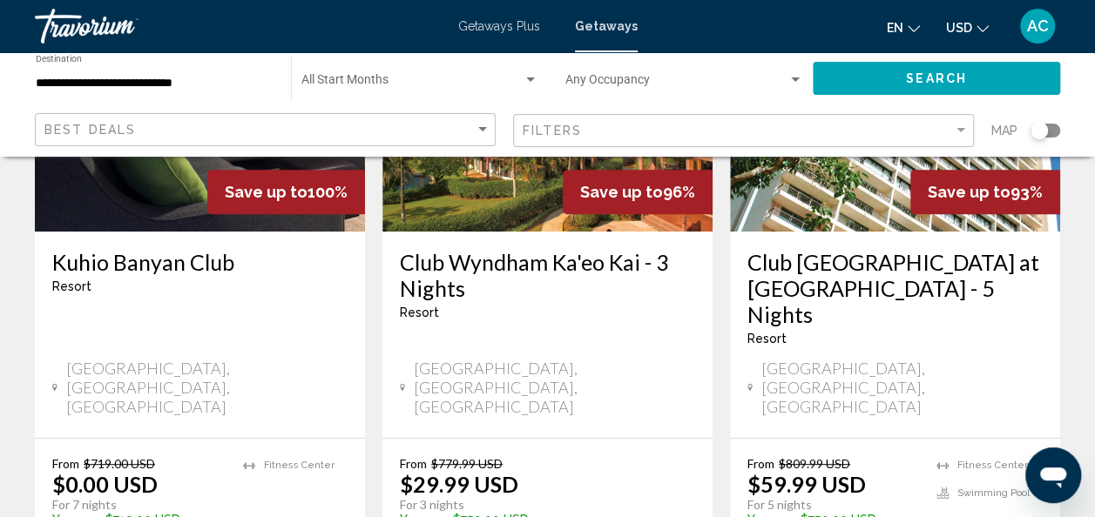
click at [460, 265] on h3 "Club Wyndham Ka'eo Kai - 3 Nights" at bounding box center [547, 275] width 295 height 52
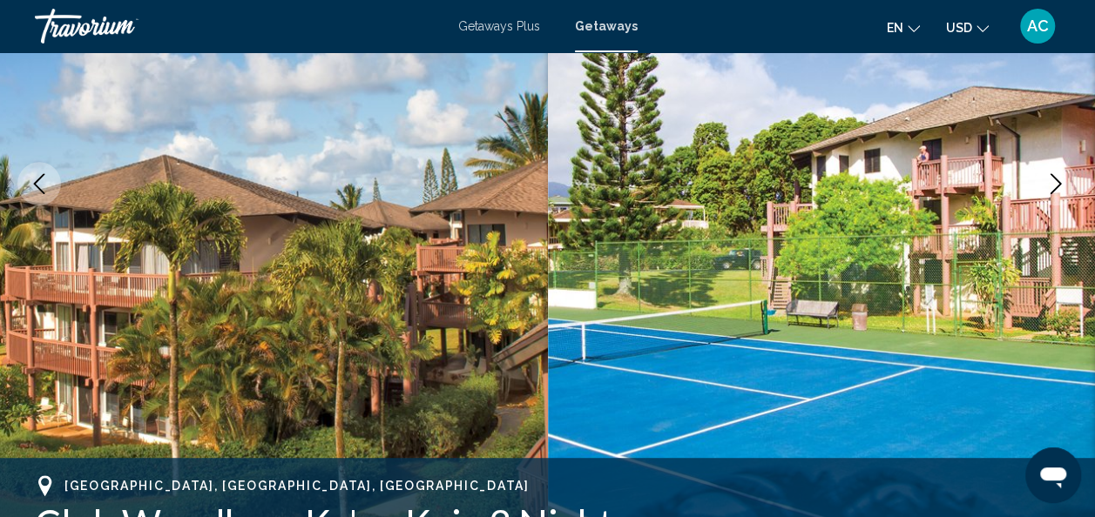
scroll to position [207, 0]
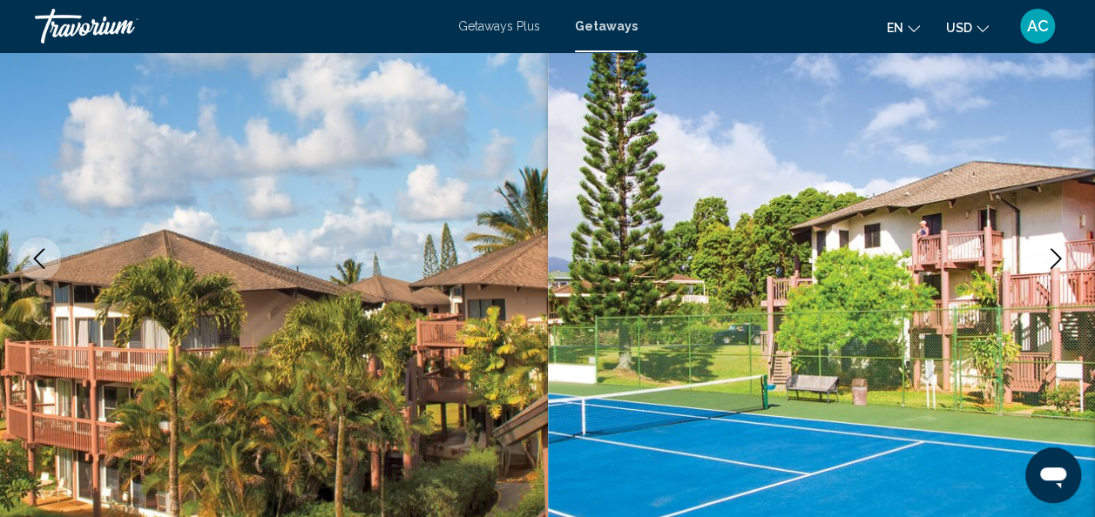
click at [1047, 255] on icon "Next image" at bounding box center [1055, 258] width 21 height 21
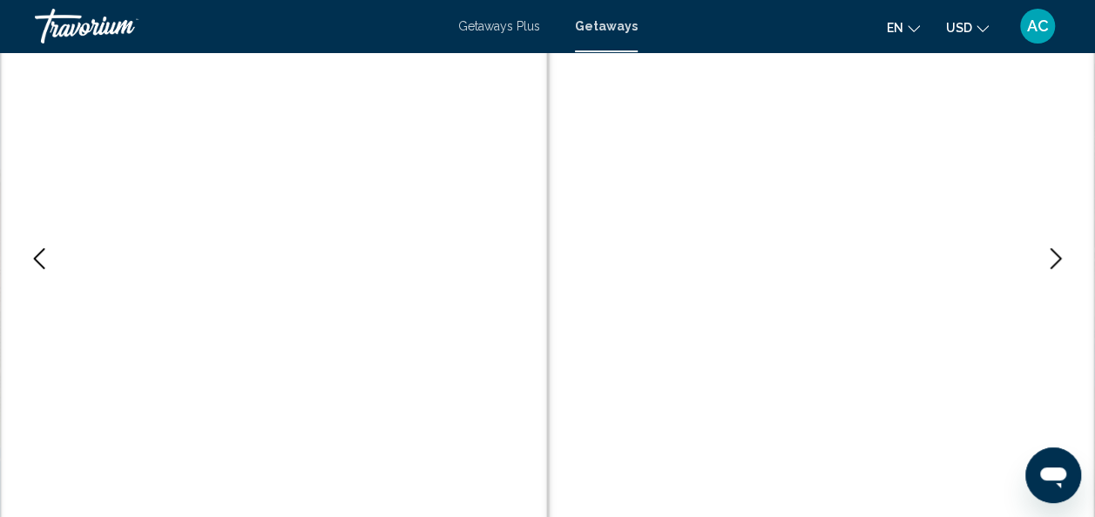
click at [1042, 258] on button "Next image" at bounding box center [1056, 259] width 44 height 44
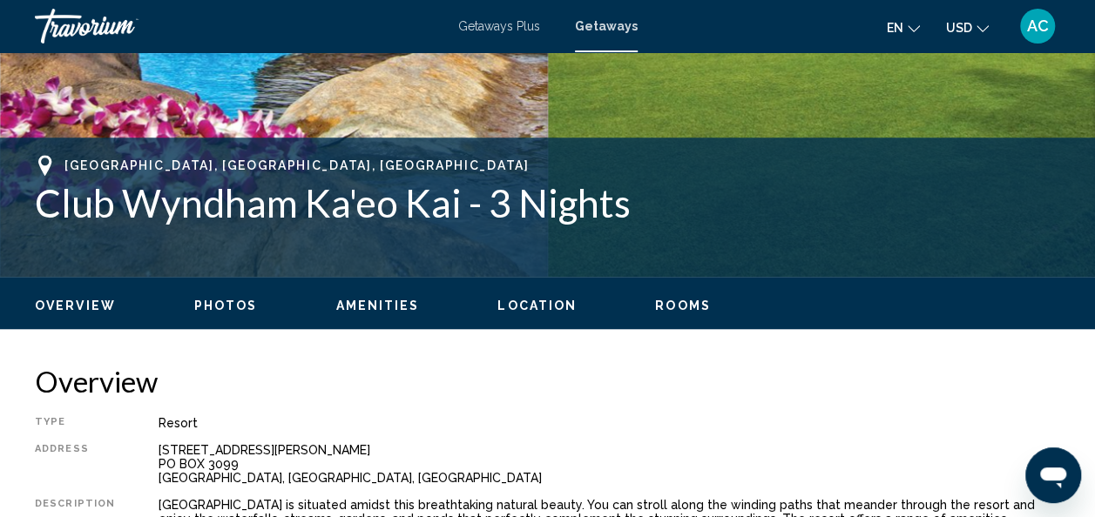
scroll to position [604, 0]
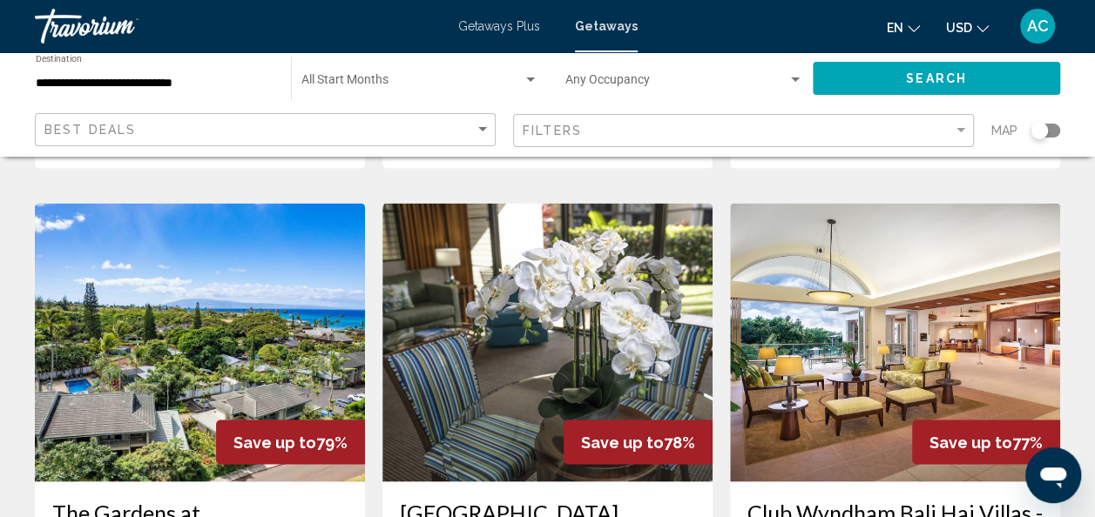
scroll to position [1426, 0]
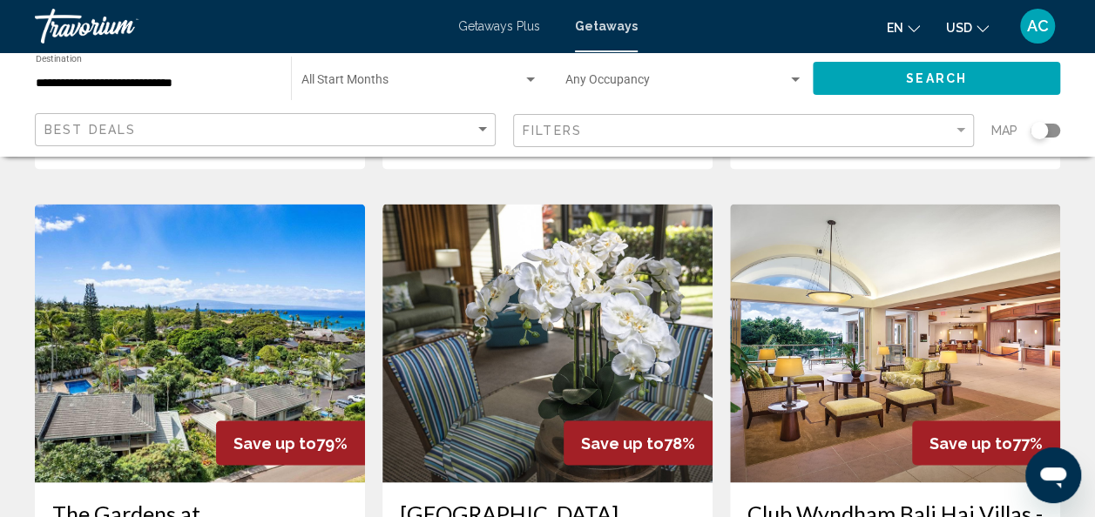
click at [138, 500] on h3 "The Gardens at [GEOGRAPHIC_DATA]" at bounding box center [199, 526] width 295 height 52
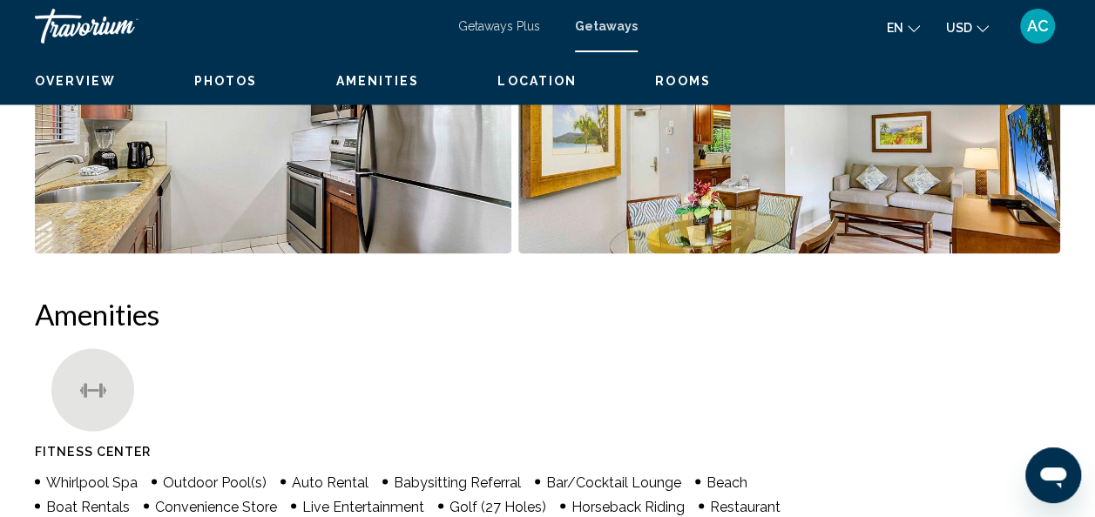
scroll to position [207, 0]
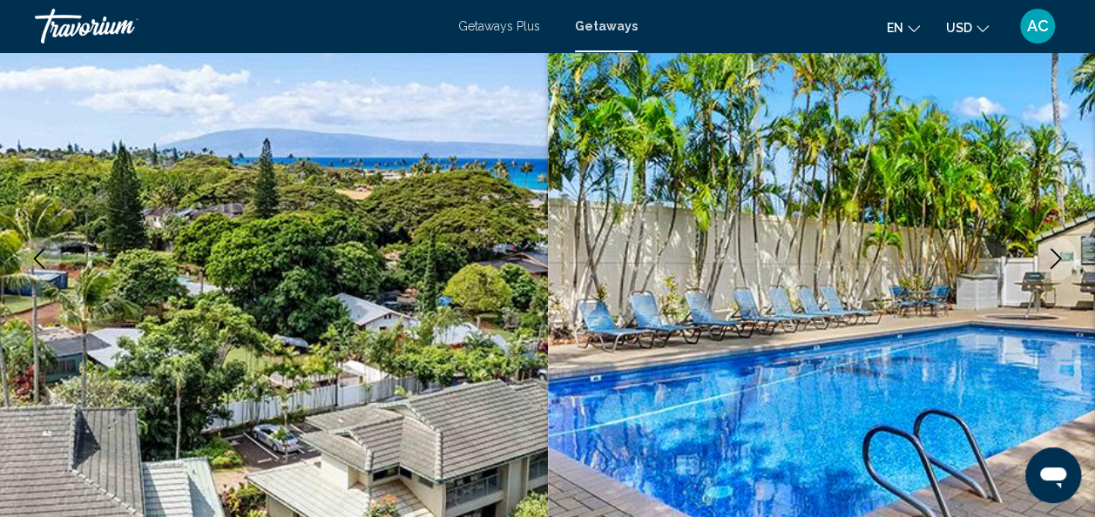
click at [1053, 251] on icon "Next image" at bounding box center [1056, 258] width 11 height 21
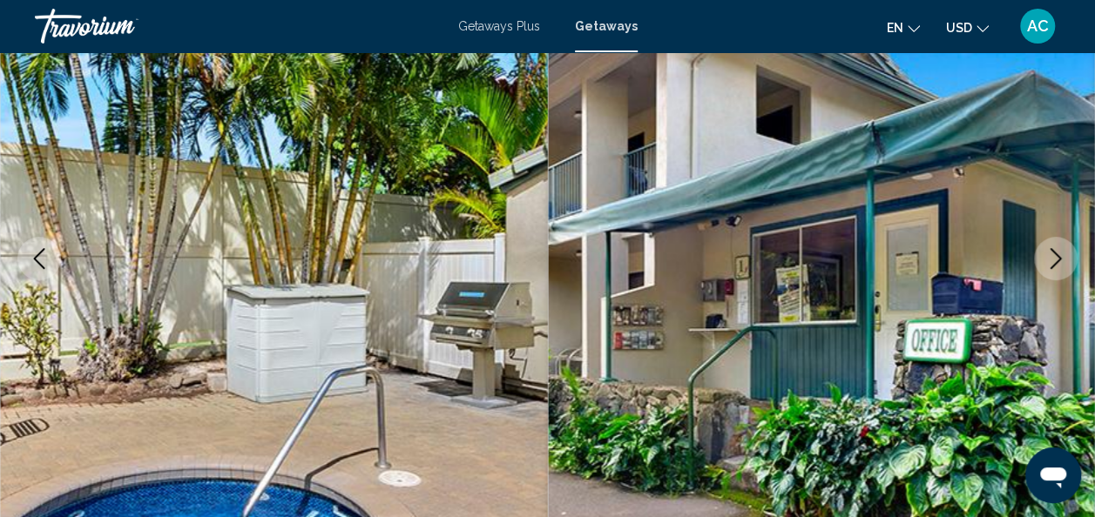
click at [1053, 251] on icon "Next image" at bounding box center [1056, 258] width 11 height 21
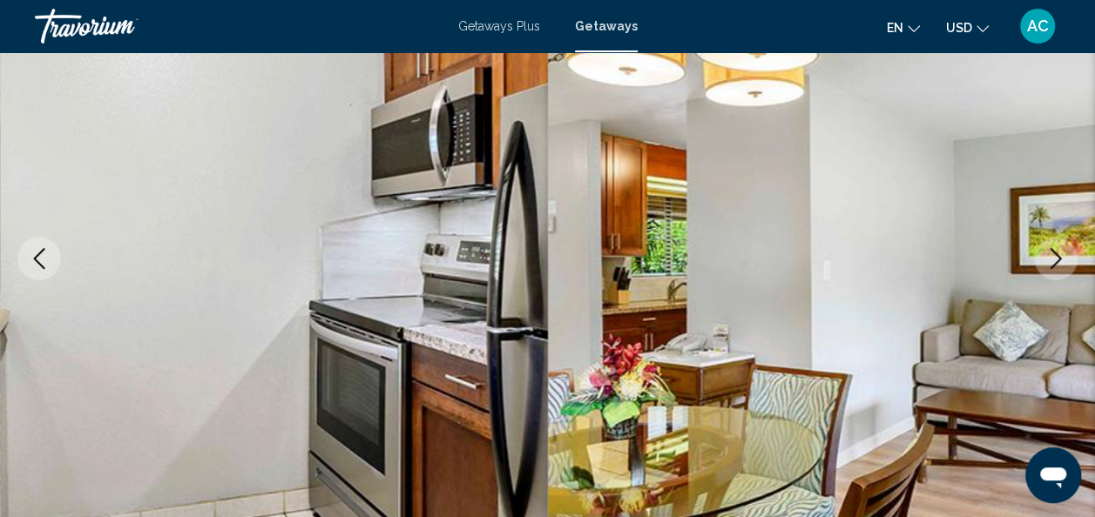
click at [1053, 251] on icon "Next image" at bounding box center [1056, 258] width 11 height 21
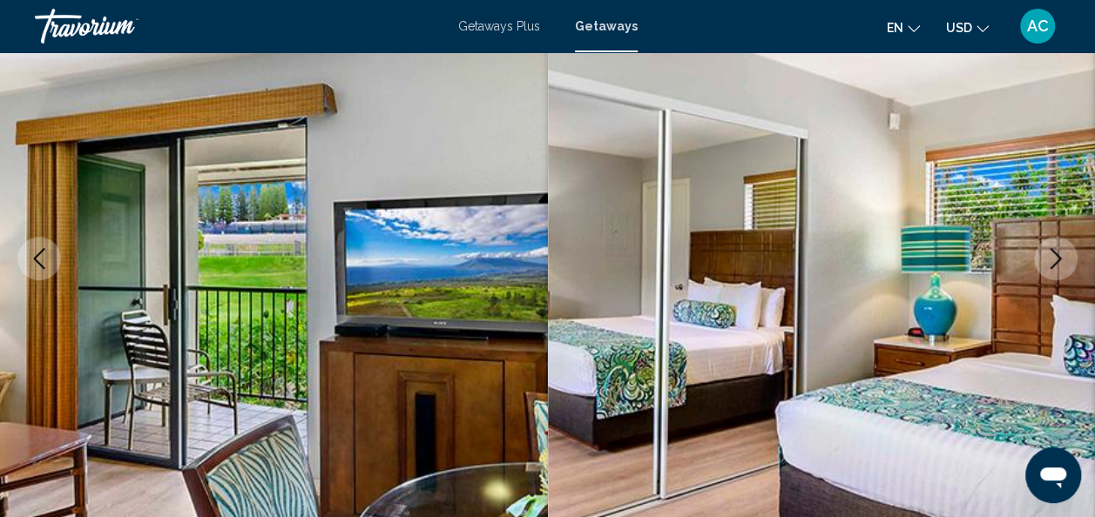
click at [1053, 251] on icon "Next image" at bounding box center [1056, 258] width 11 height 21
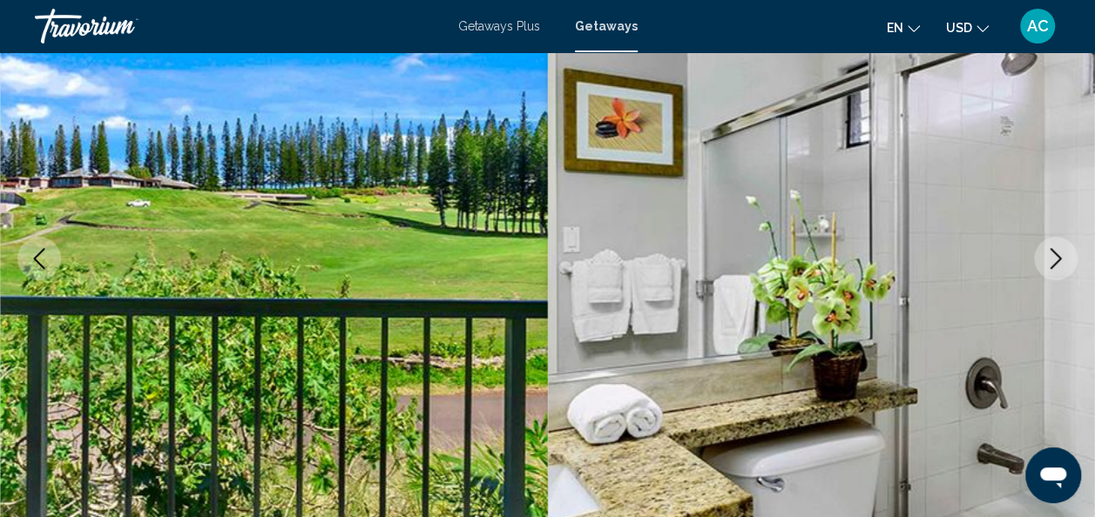
click at [1053, 251] on icon "Next image" at bounding box center [1056, 258] width 11 height 21
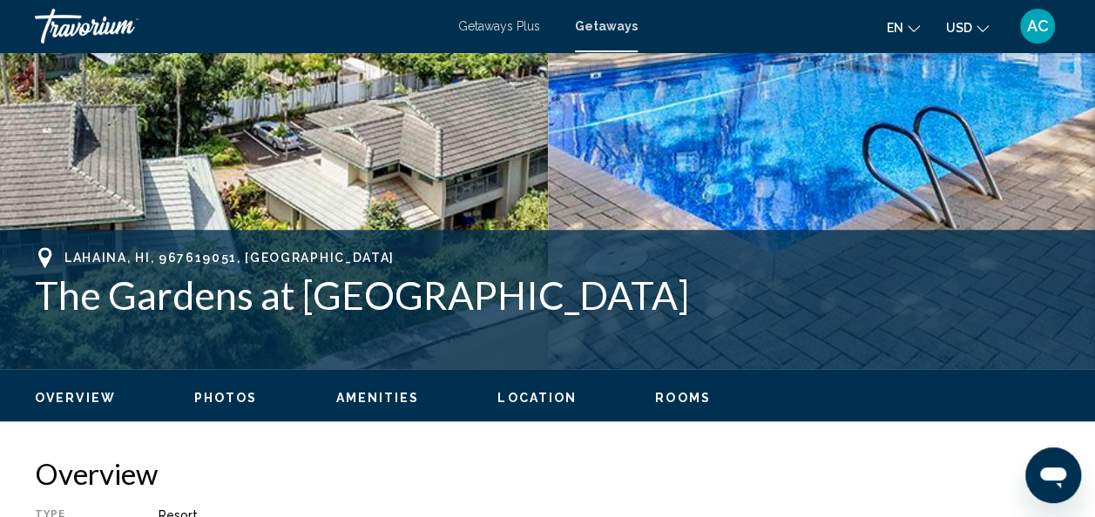
scroll to position [512, 0]
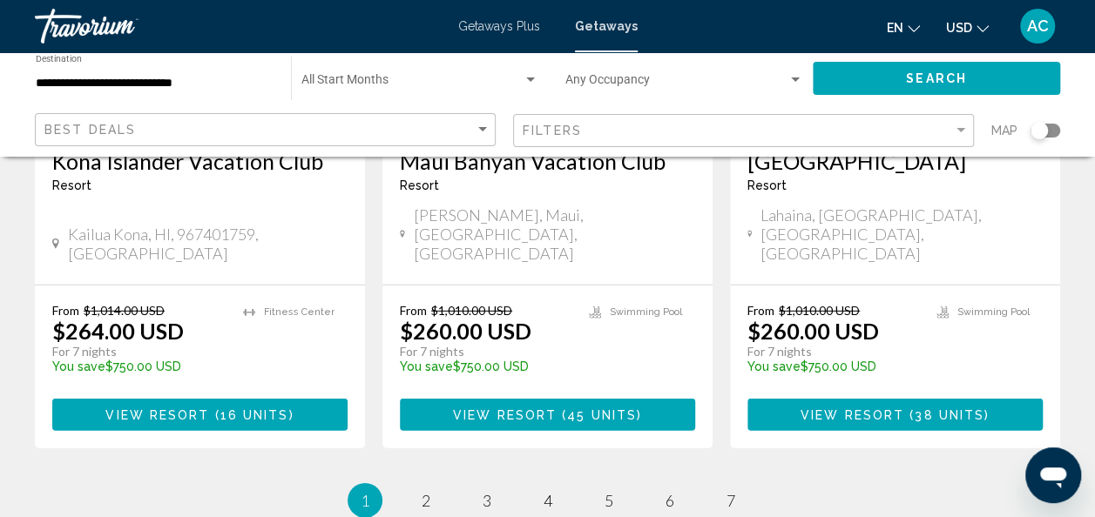
scroll to position [2435, 0]
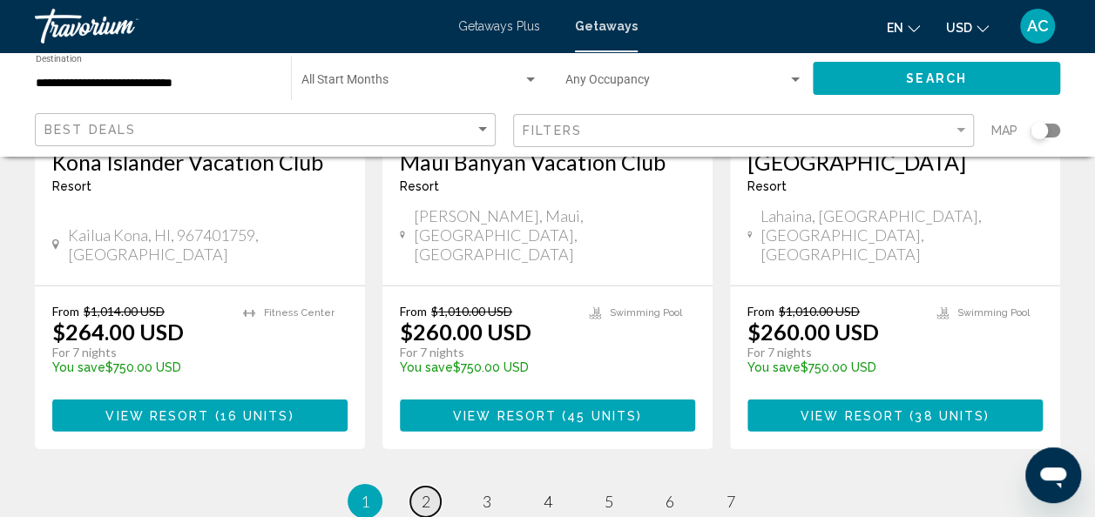
click at [416, 487] on link "page 2" at bounding box center [425, 502] width 30 height 30
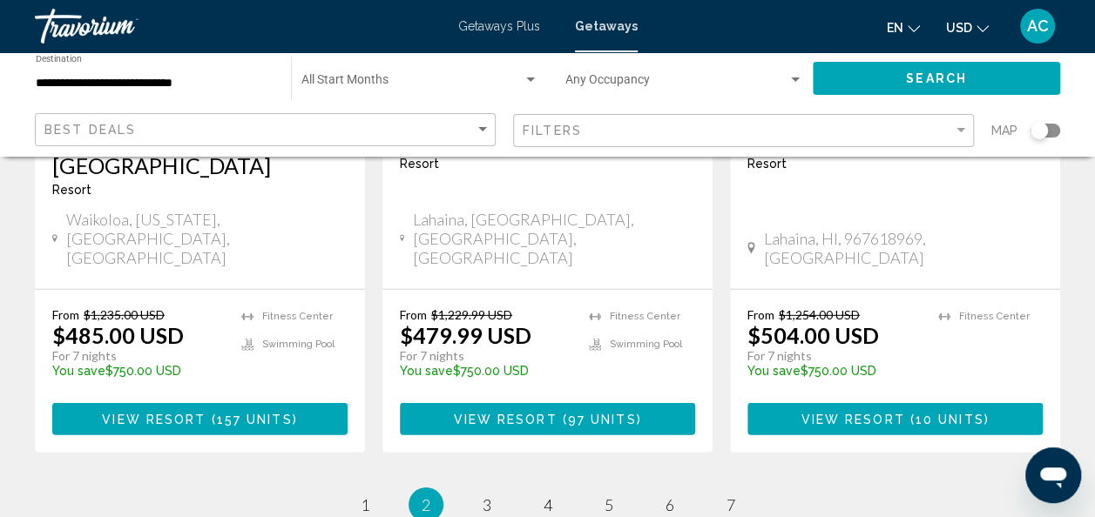
scroll to position [2411, 0]
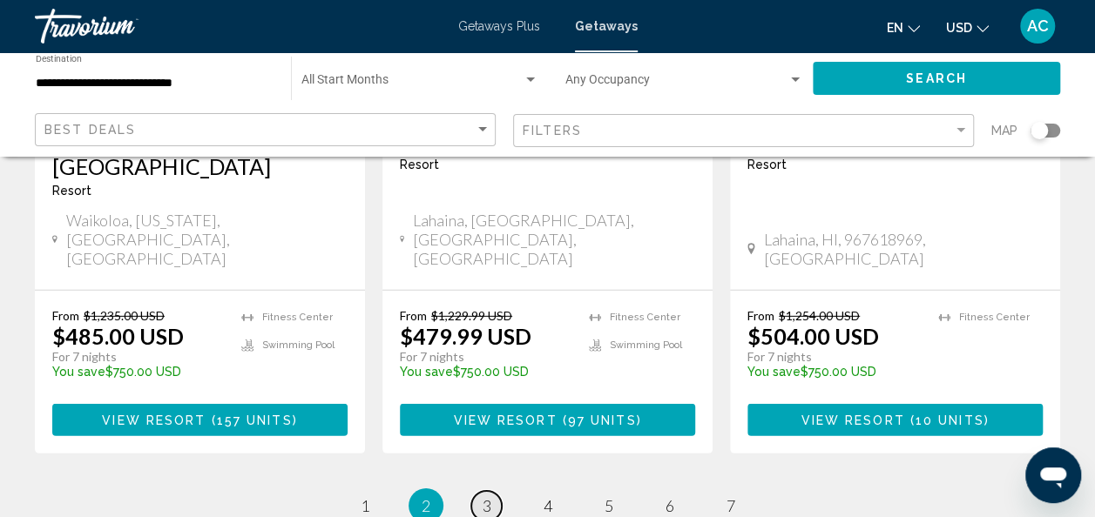
click at [477, 491] on link "page 3" at bounding box center [486, 506] width 30 height 30
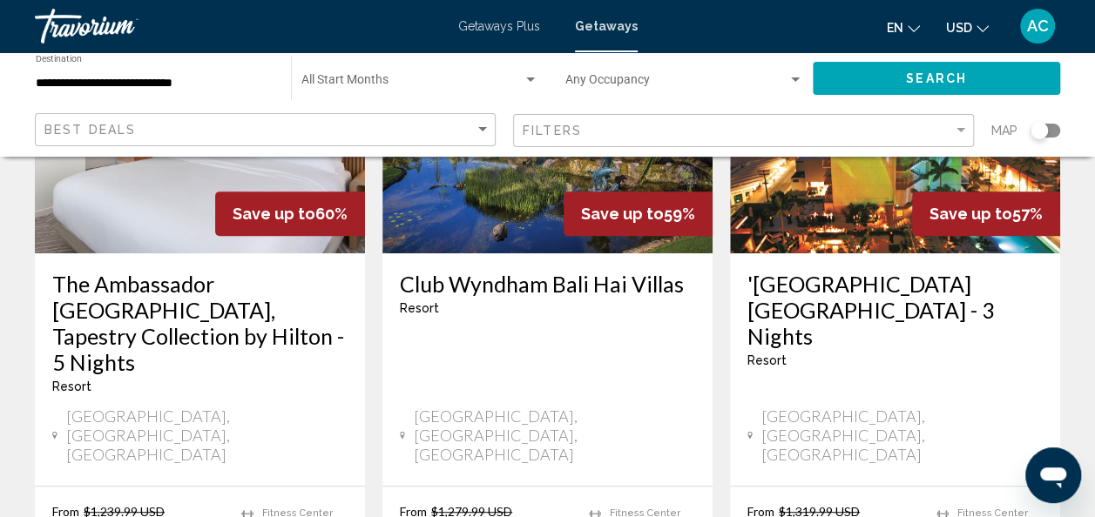
scroll to position [202, 0]
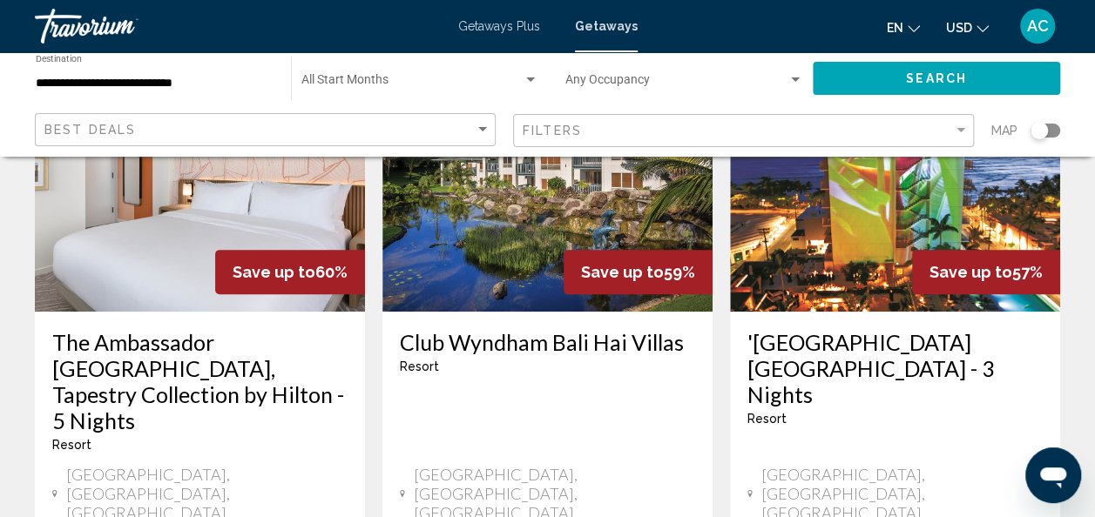
click at [578, 339] on h3 "Club Wyndham Bali Hai Villas" at bounding box center [547, 342] width 295 height 26
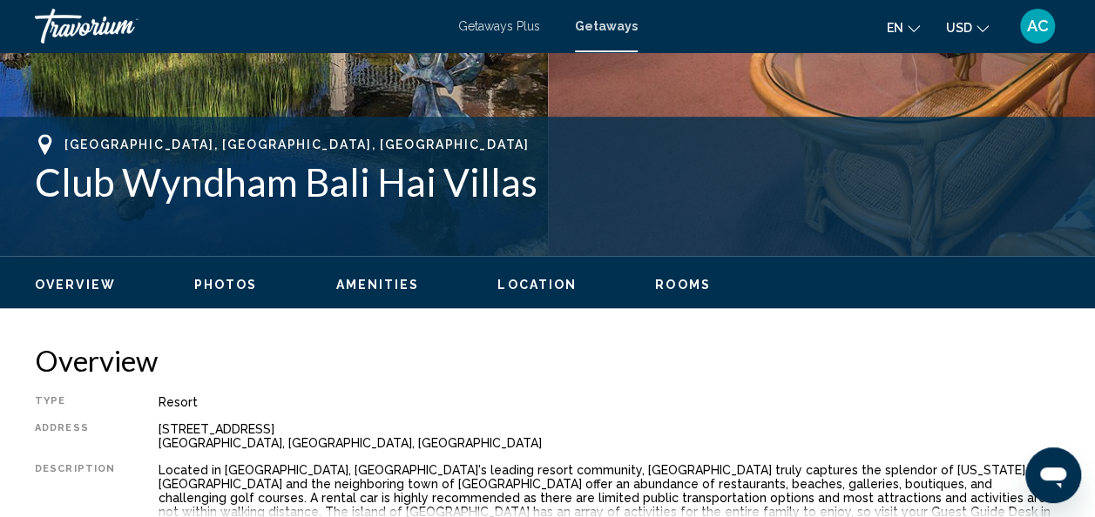
scroll to position [626, 0]
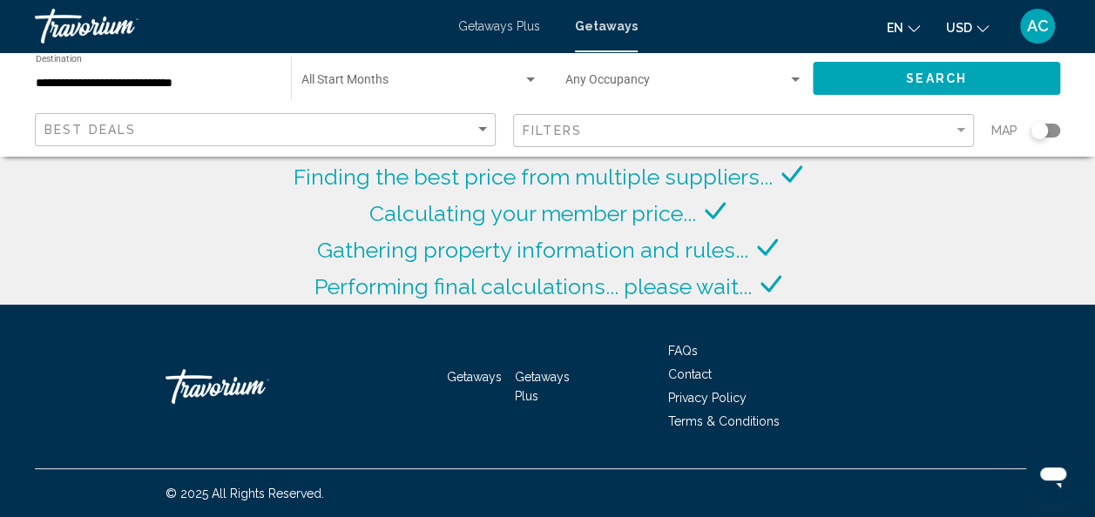
scroll to position [202, 0]
